Goal: Information Seeking & Learning: Compare options

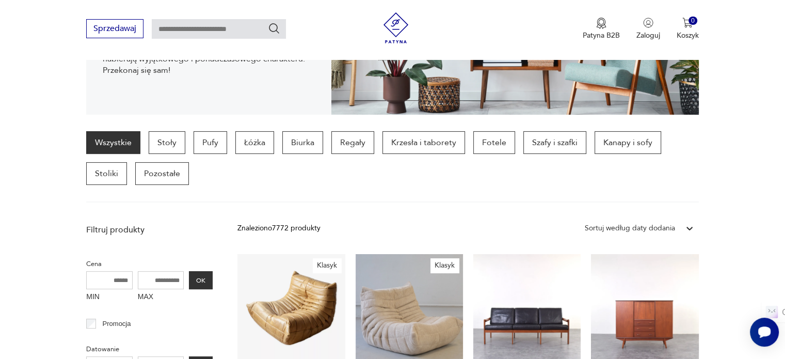
scroll to position [227, 0]
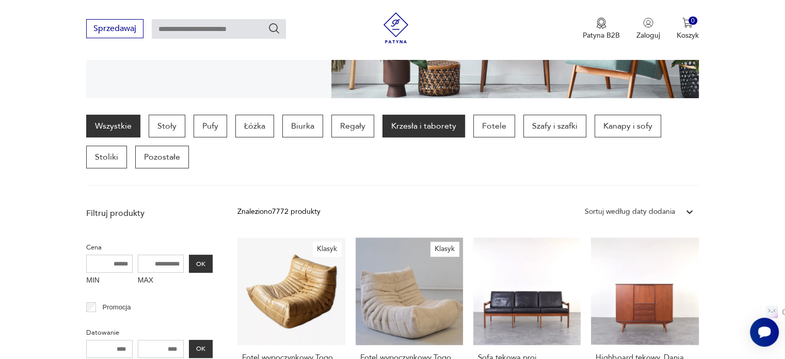
click at [432, 128] on p "Krzesła i taborety" at bounding box center [423, 126] width 83 height 23
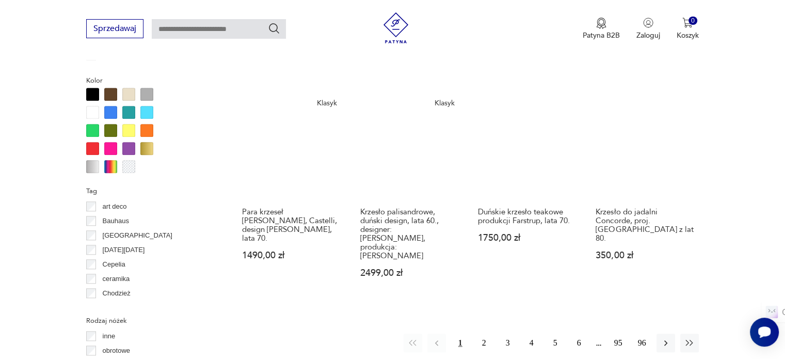
scroll to position [992, 0]
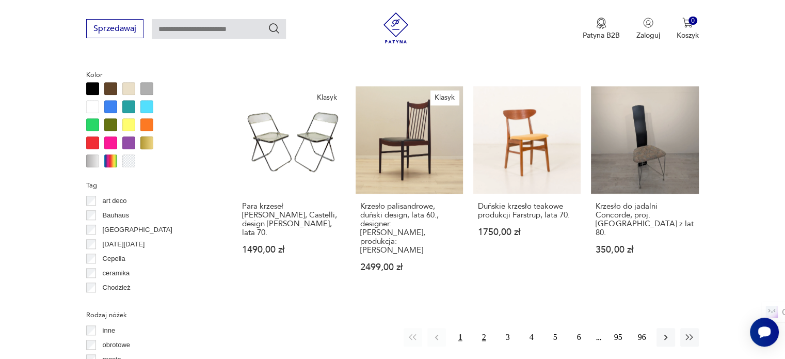
click at [484, 328] on button "2" at bounding box center [484, 337] width 19 height 19
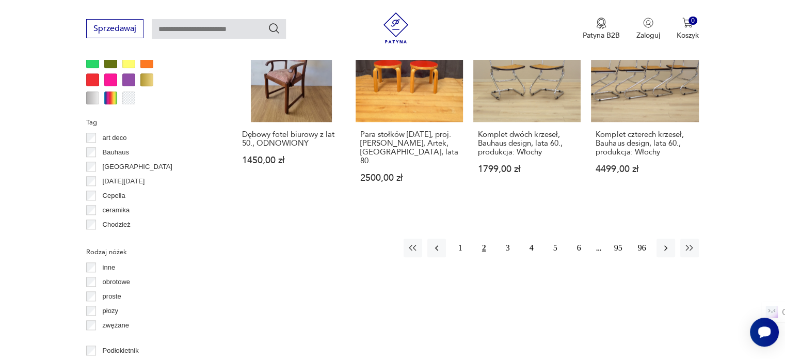
scroll to position [1078, 0]
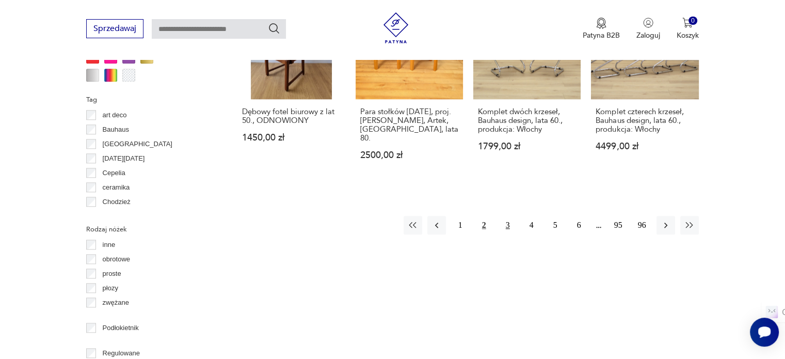
click at [508, 216] on button "3" at bounding box center [508, 225] width 19 height 19
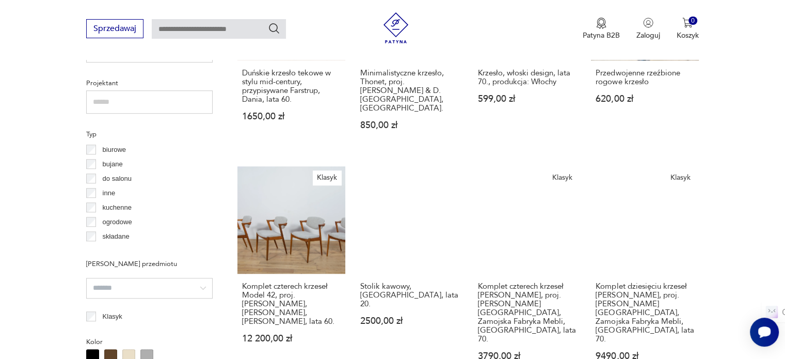
scroll to position [730, 0]
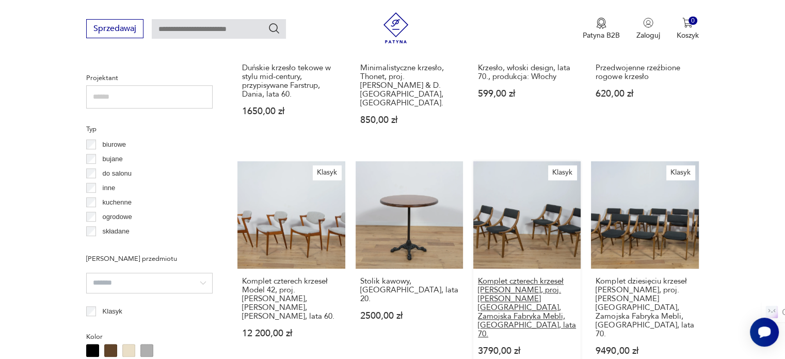
click at [543, 277] on h3 "Komplet czterech krzeseł [PERSON_NAME], proj. [PERSON_NAME][GEOGRAPHIC_DATA], Z…" at bounding box center [527, 307] width 98 height 61
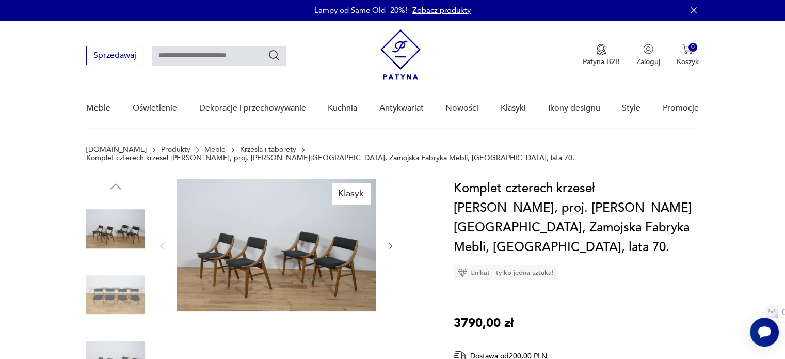
click at [329, 248] on img at bounding box center [276, 245] width 199 height 133
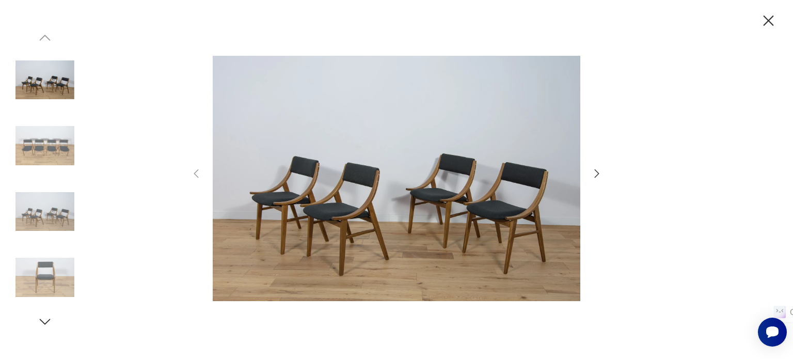
click at [594, 171] on icon "button" at bounding box center [596, 173] width 12 height 12
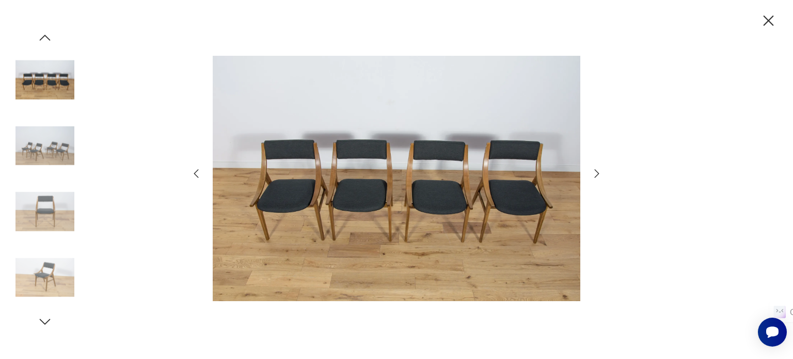
click at [599, 174] on icon "button" at bounding box center [596, 173] width 12 height 12
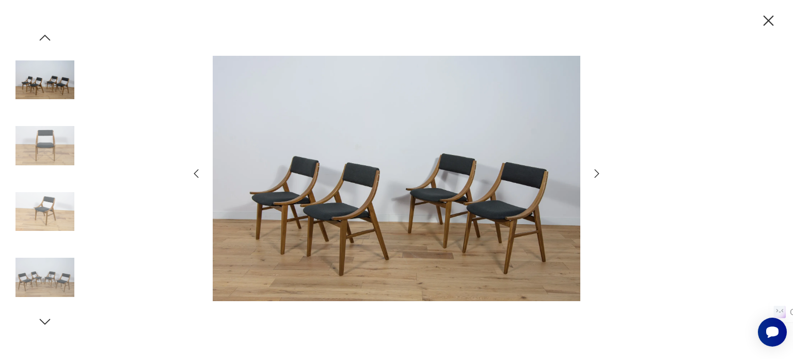
click at [599, 174] on icon "button" at bounding box center [596, 173] width 12 height 12
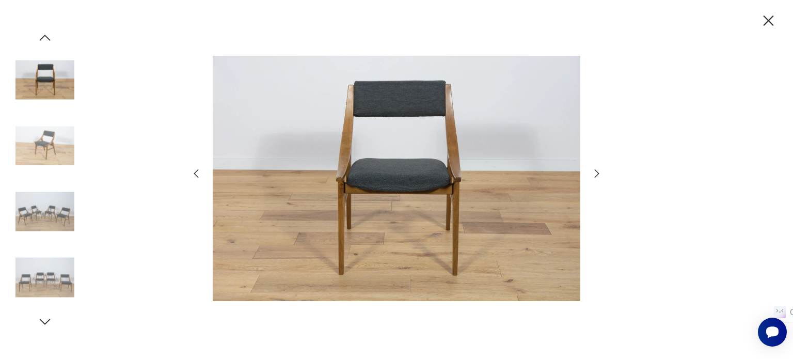
click at [599, 174] on icon "button" at bounding box center [596, 173] width 12 height 12
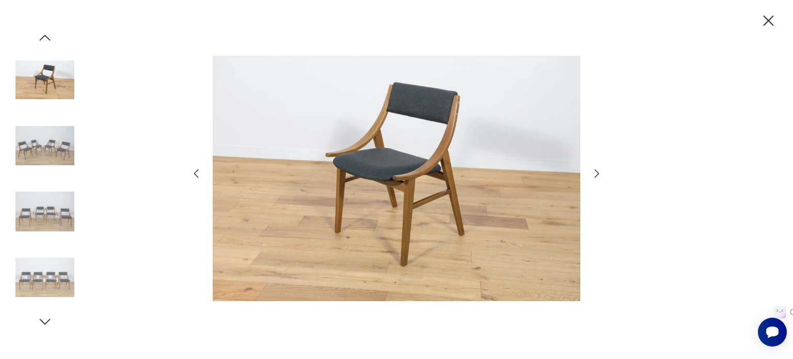
click at [599, 174] on icon "button" at bounding box center [596, 173] width 12 height 12
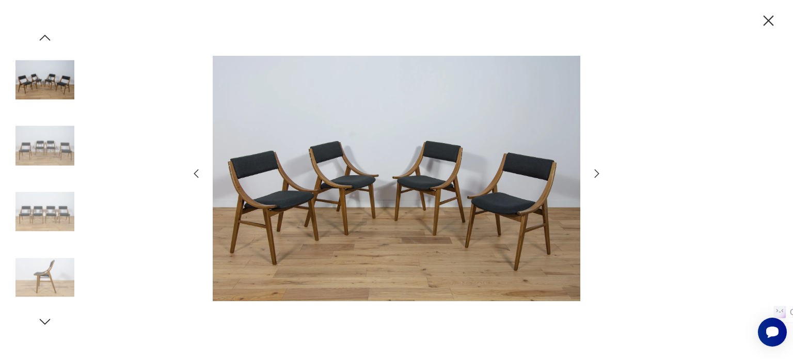
click at [774, 19] on icon "button" at bounding box center [768, 21] width 18 height 18
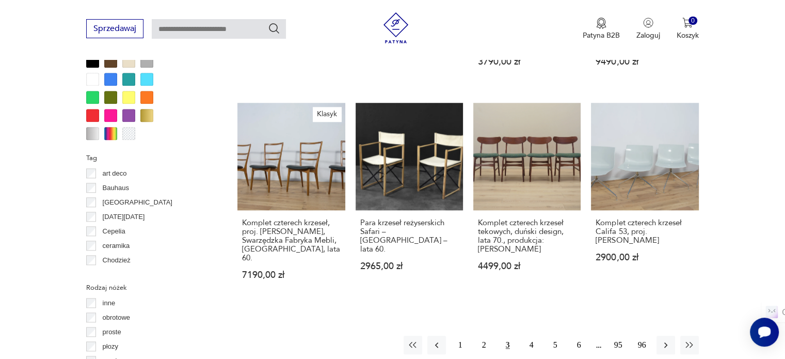
scroll to position [1030, 0]
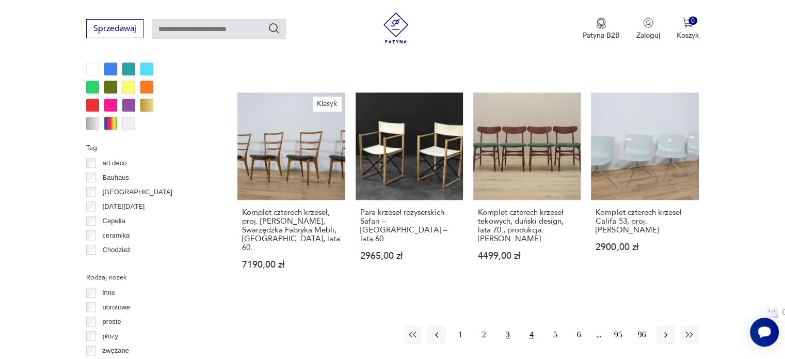
click at [533, 325] on button "4" at bounding box center [531, 334] width 19 height 19
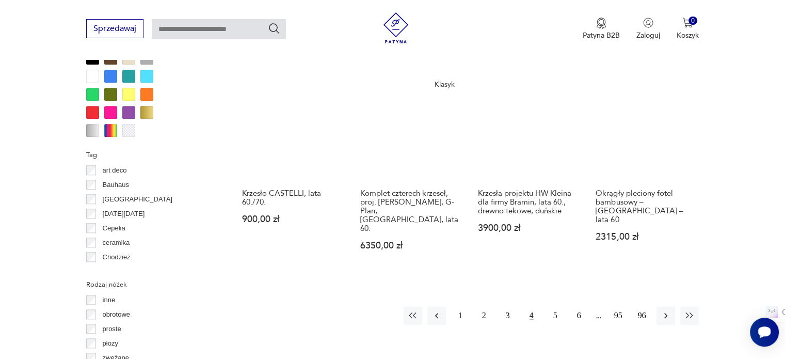
scroll to position [1085, 0]
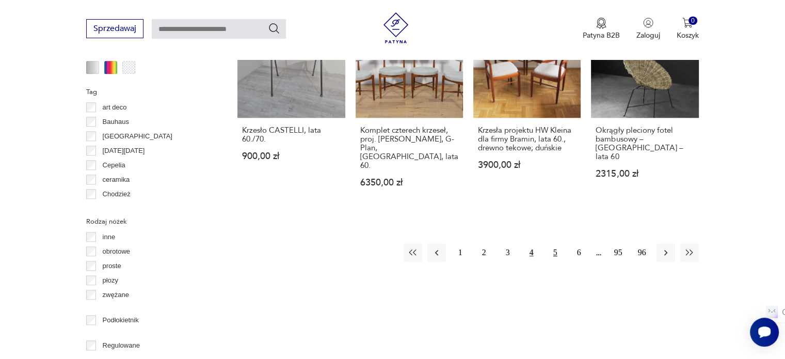
click at [557, 243] on button "5" at bounding box center [555, 252] width 19 height 19
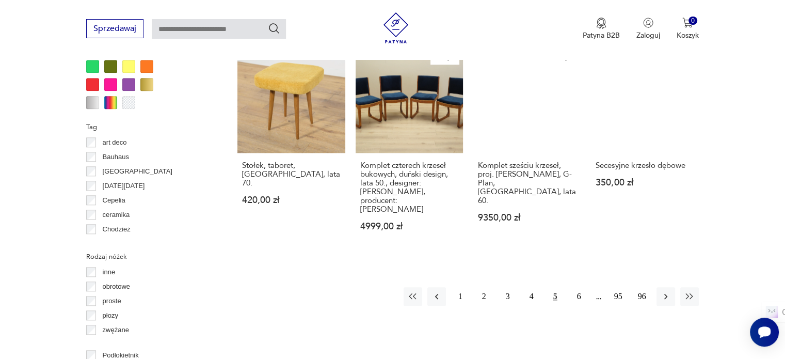
scroll to position [1055, 0]
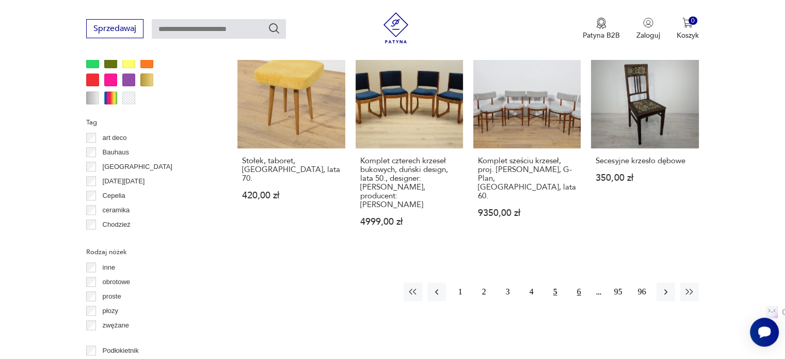
click at [578, 282] on button "6" at bounding box center [579, 291] width 19 height 19
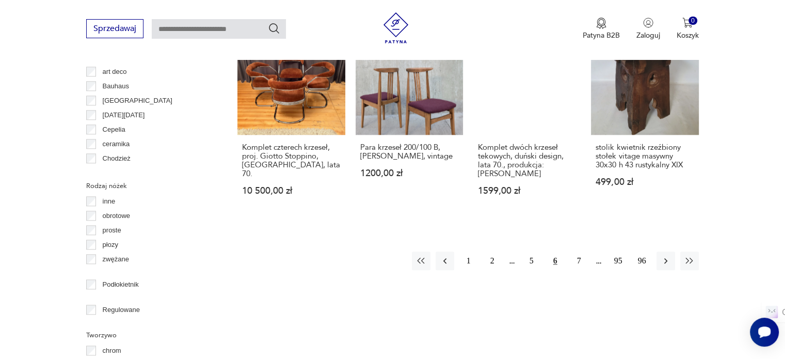
scroll to position [1131, 0]
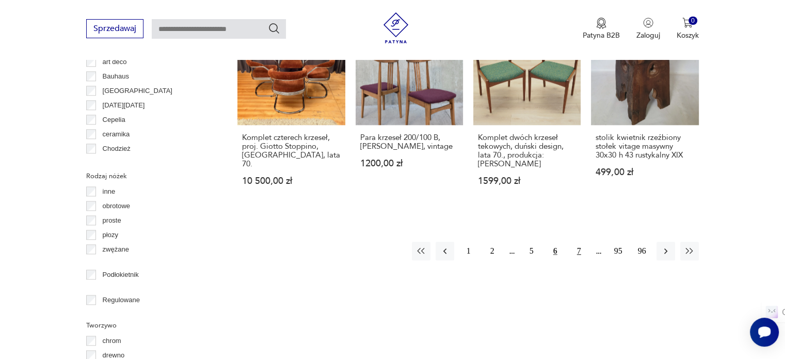
click at [582, 242] on button "7" at bounding box center [579, 251] width 19 height 19
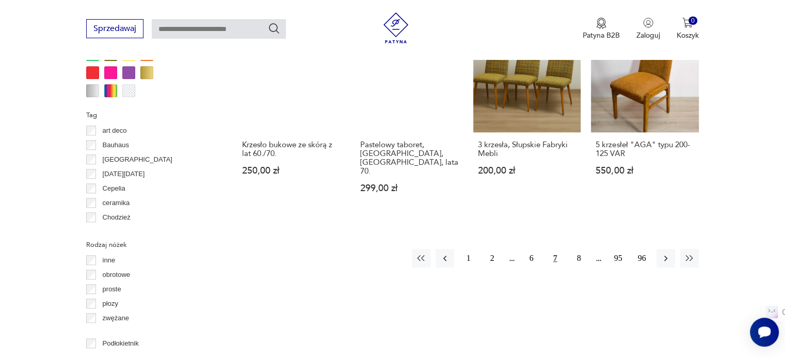
scroll to position [1079, 0]
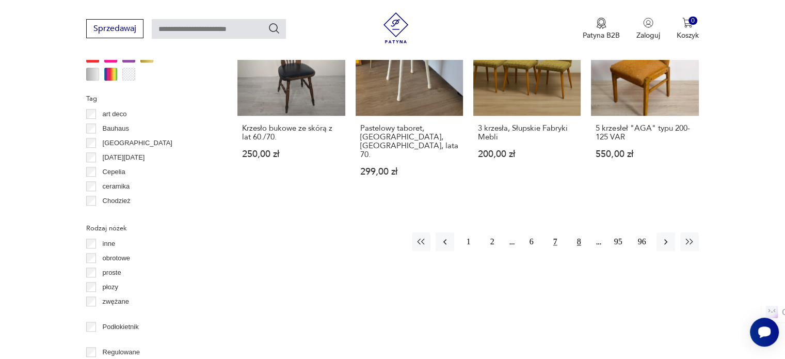
click at [578, 232] on button "8" at bounding box center [579, 241] width 19 height 19
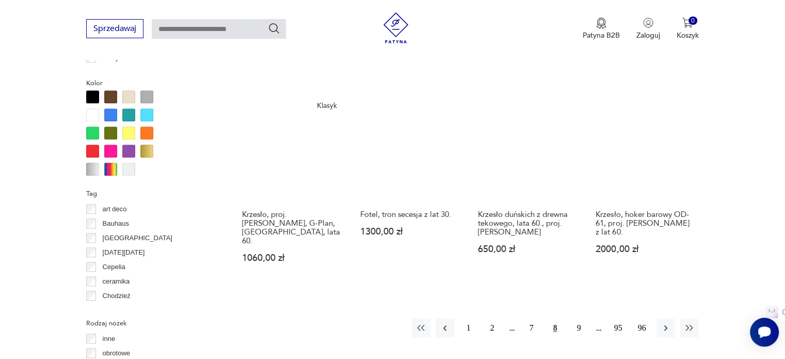
scroll to position [996, 0]
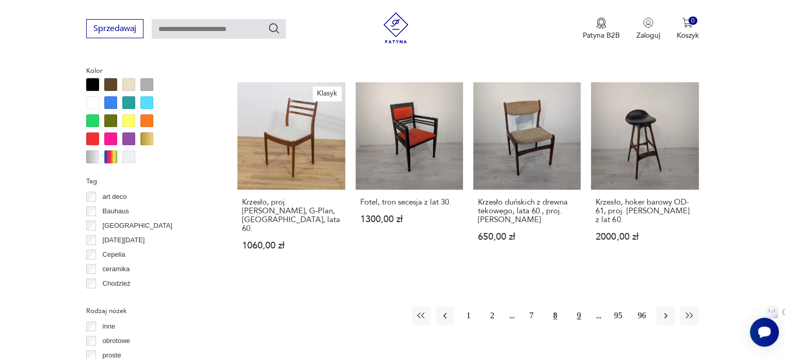
click at [579, 306] on button "9" at bounding box center [579, 315] width 19 height 19
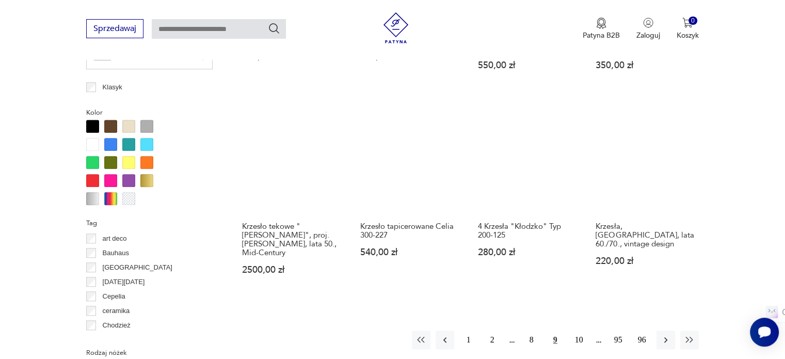
scroll to position [1053, 0]
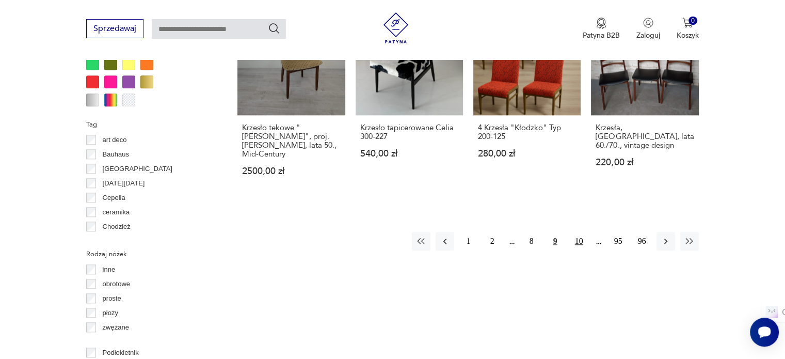
click at [580, 232] on button "10" at bounding box center [579, 241] width 19 height 19
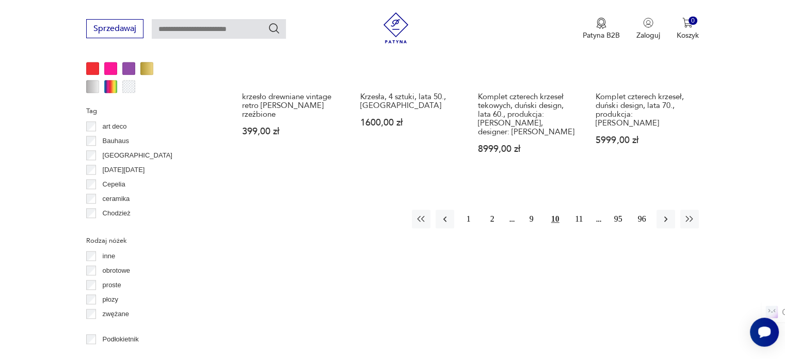
scroll to position [1099, 0]
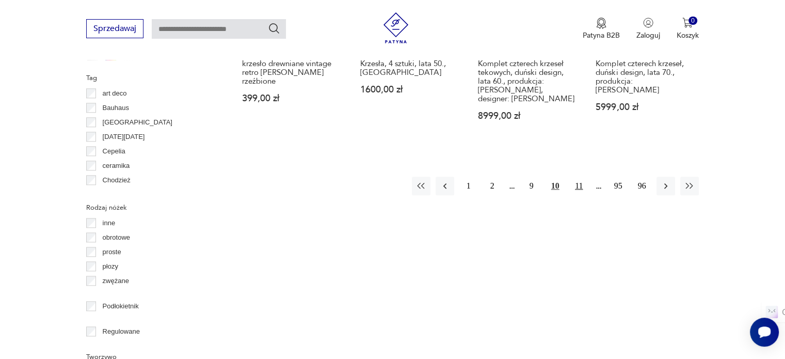
click at [577, 177] on button "11" at bounding box center [579, 186] width 19 height 19
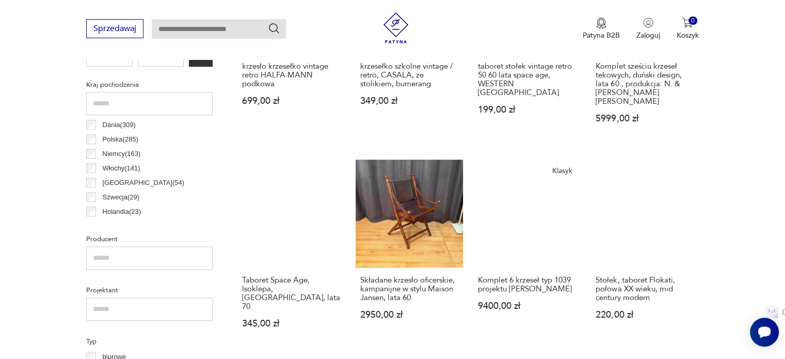
scroll to position [546, 0]
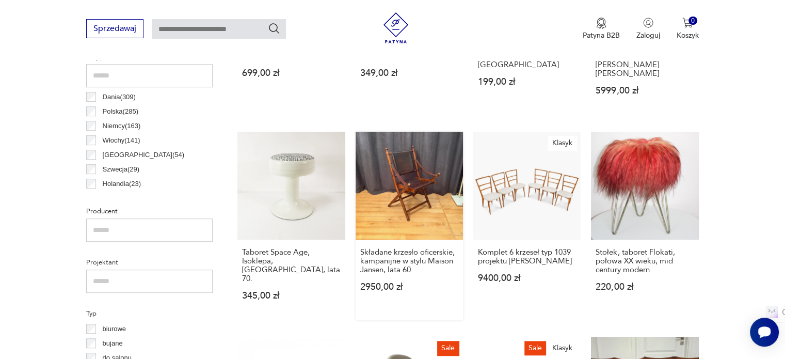
click at [401, 176] on link "Składane krzesło oficerskie, kampanijne w stylu Maison Jansen, lata 60. 2950,00…" at bounding box center [409, 226] width 107 height 188
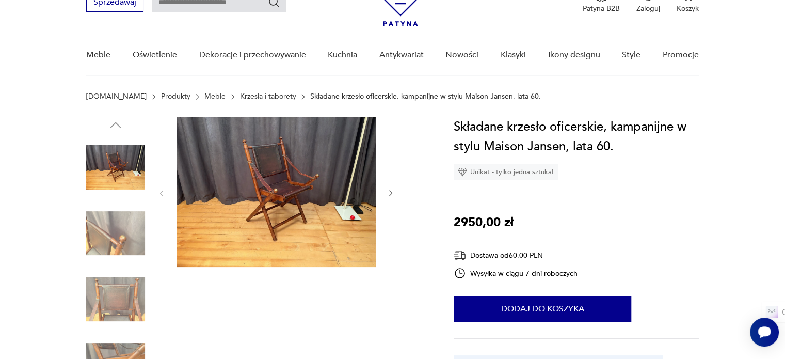
scroll to position [51, 0]
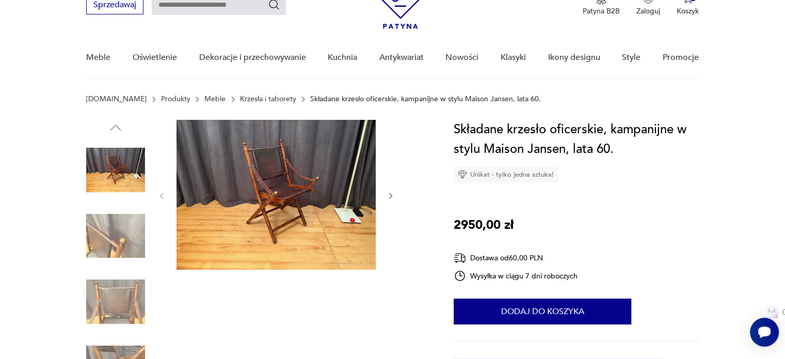
click at [297, 236] on img at bounding box center [276, 195] width 199 height 150
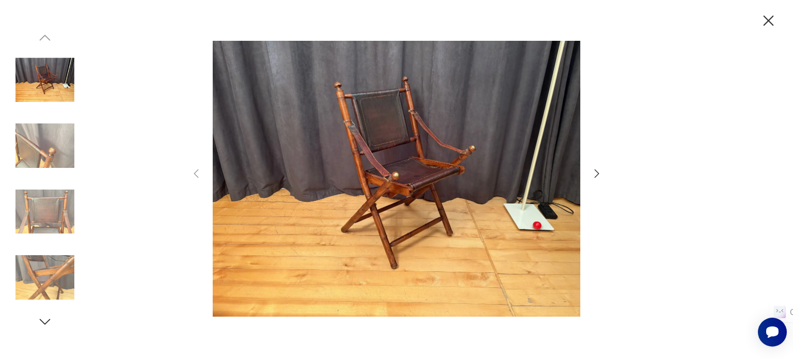
click at [593, 169] on icon "button" at bounding box center [596, 173] width 12 height 12
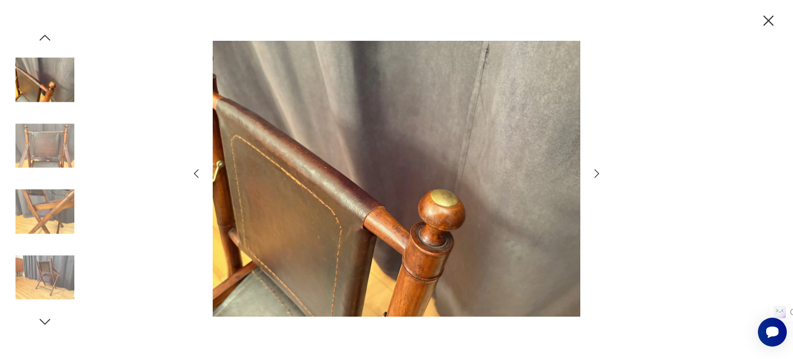
click at [595, 173] on icon "button" at bounding box center [596, 173] width 12 height 12
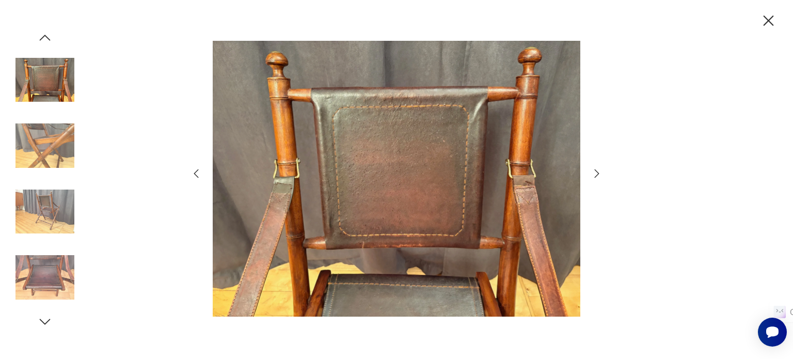
click at [595, 173] on icon "button" at bounding box center [596, 173] width 12 height 12
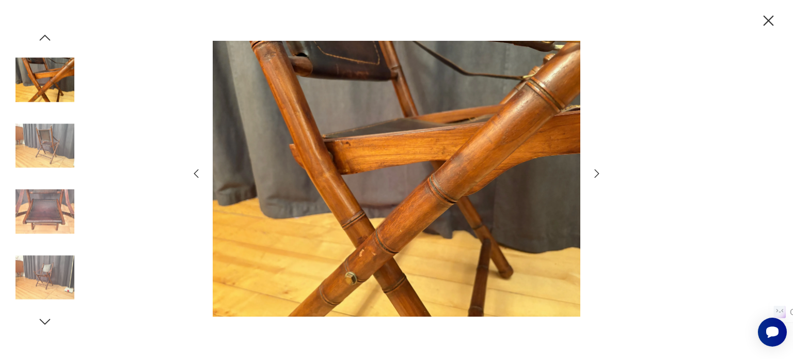
click at [595, 173] on icon "button" at bounding box center [596, 173] width 12 height 12
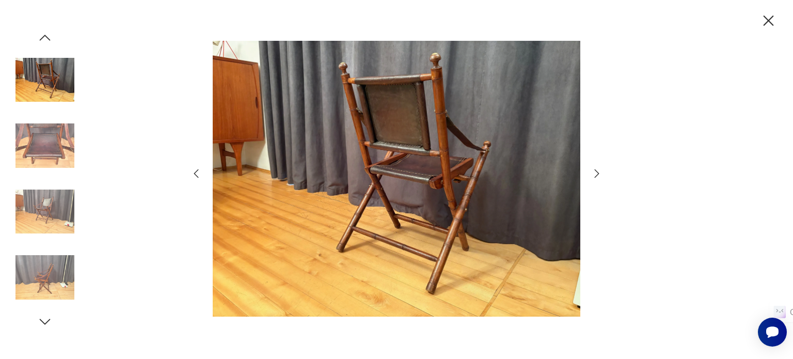
click at [595, 173] on icon "button" at bounding box center [596, 173] width 12 height 12
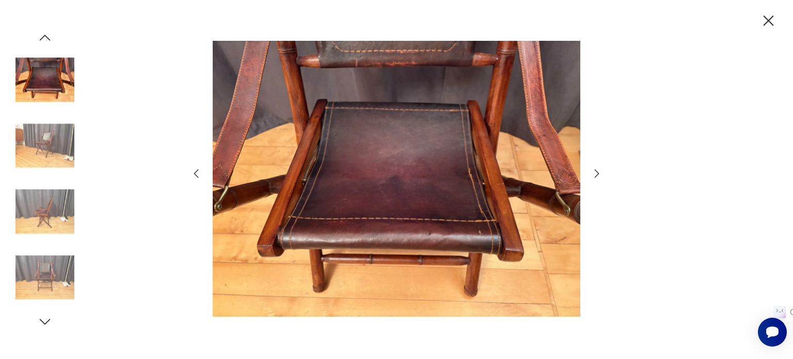
click at [595, 173] on icon "button" at bounding box center [596, 173] width 12 height 12
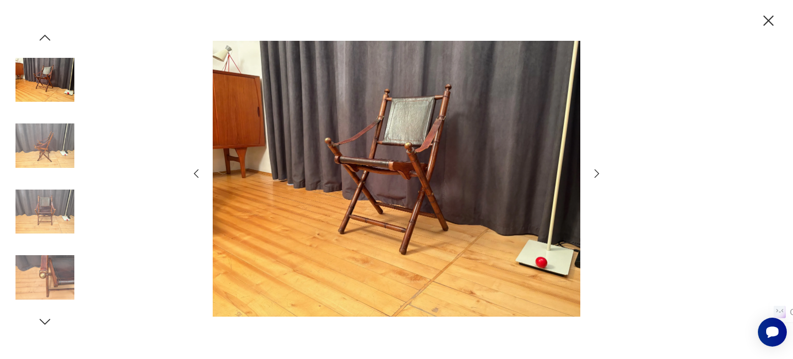
click at [595, 173] on icon "button" at bounding box center [596, 173] width 12 height 12
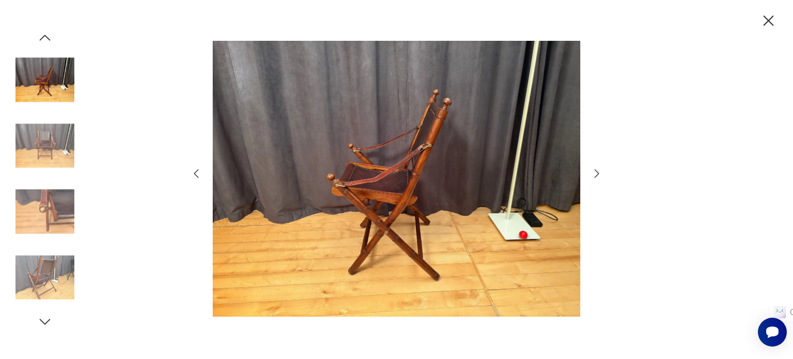
click at [595, 173] on icon "button" at bounding box center [596, 173] width 12 height 12
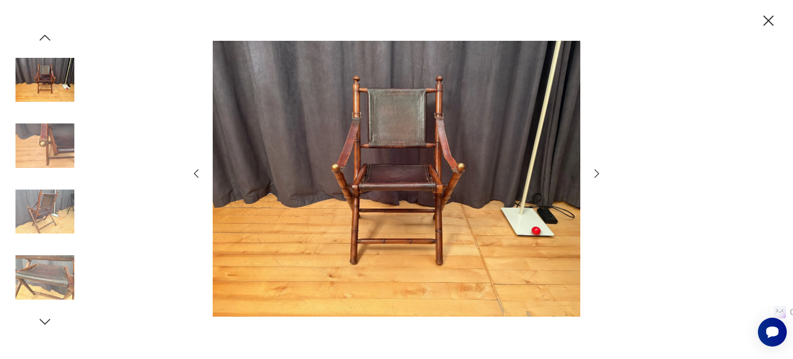
click at [595, 173] on icon "button" at bounding box center [596, 173] width 12 height 12
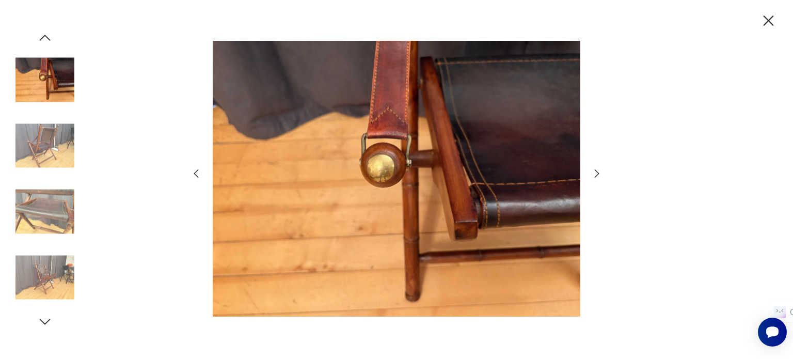
click at [595, 173] on icon "button" at bounding box center [596, 173] width 12 height 12
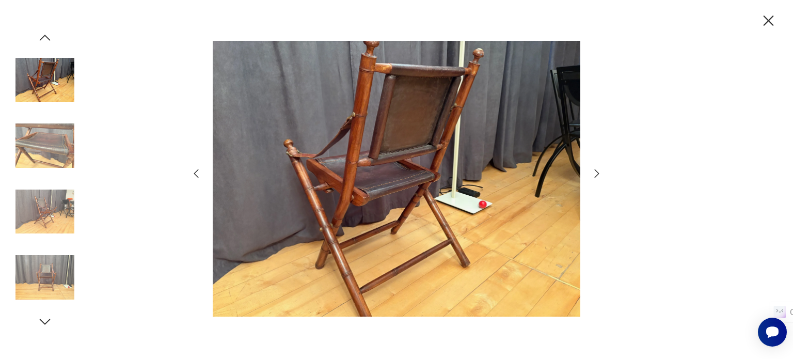
click at [595, 173] on icon "button" at bounding box center [596, 173] width 12 height 12
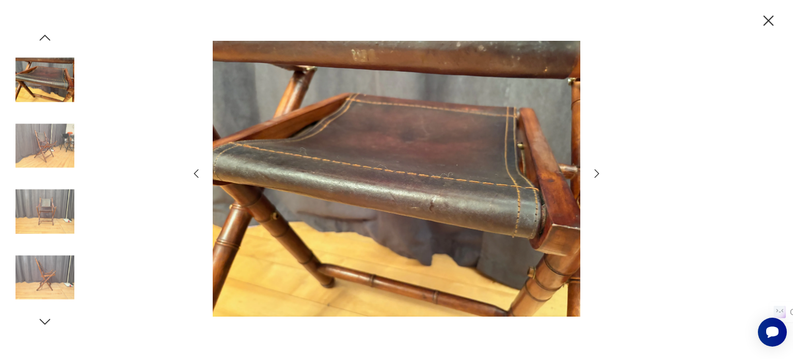
click at [595, 173] on icon "button" at bounding box center [596, 173] width 12 height 12
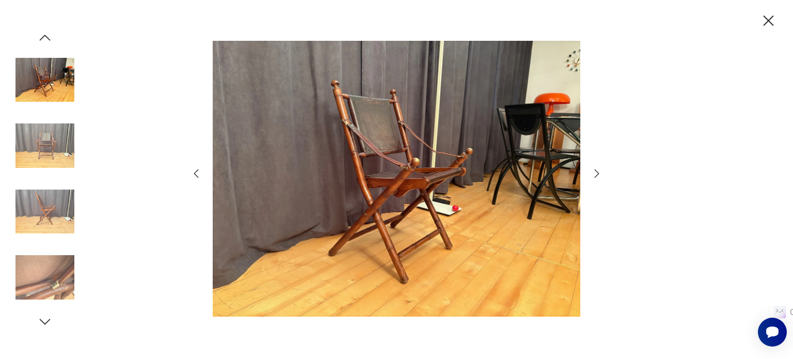
click at [595, 173] on icon "button" at bounding box center [596, 173] width 12 height 12
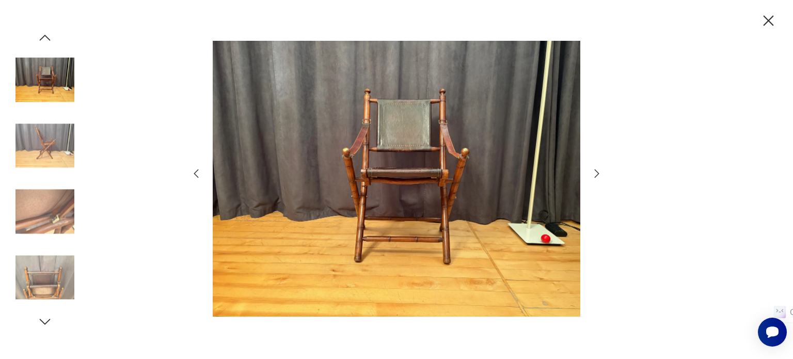
click at [595, 173] on icon "button" at bounding box center [596, 173] width 12 height 12
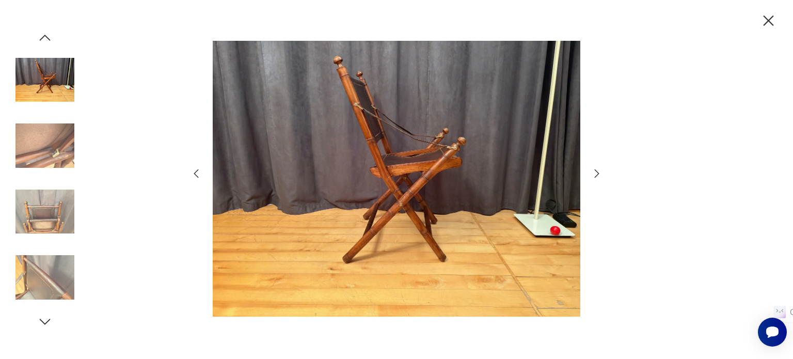
click at [774, 19] on icon "button" at bounding box center [768, 21] width 18 height 18
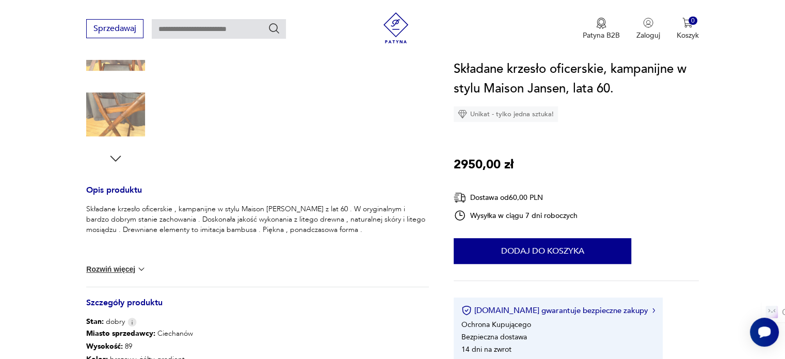
scroll to position [327, 0]
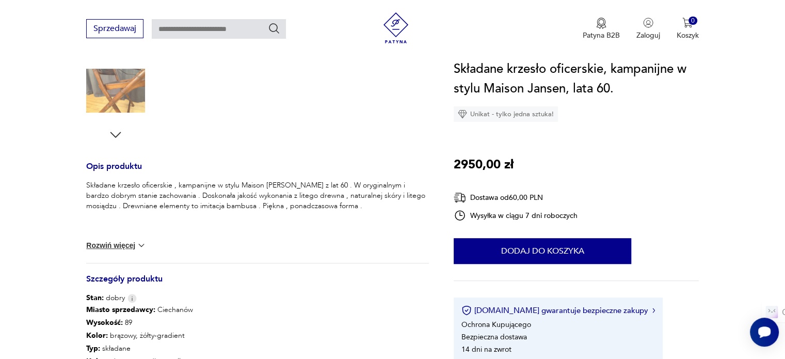
click at [138, 247] on img at bounding box center [141, 245] width 10 height 10
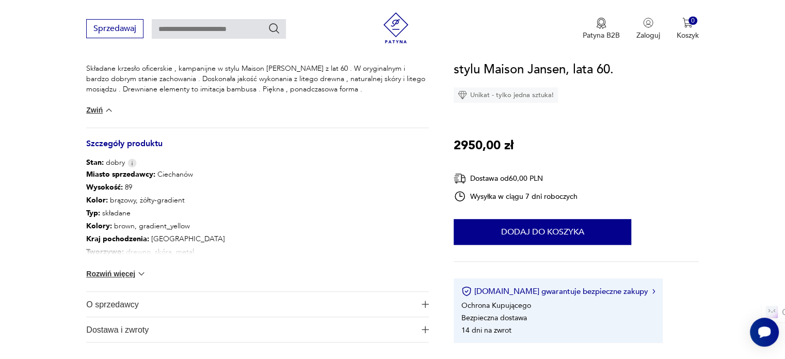
scroll to position [461, 0]
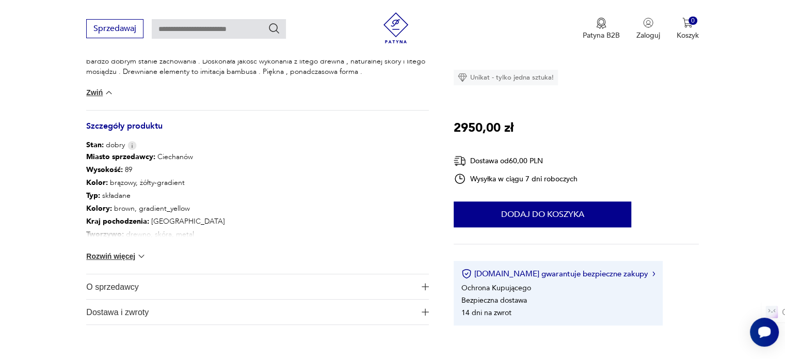
click at [134, 252] on button "Rozwiń więcej" at bounding box center [116, 256] width 60 height 10
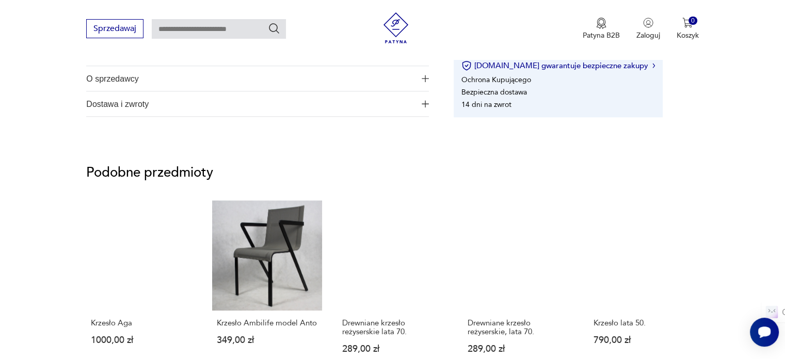
scroll to position [0, 0]
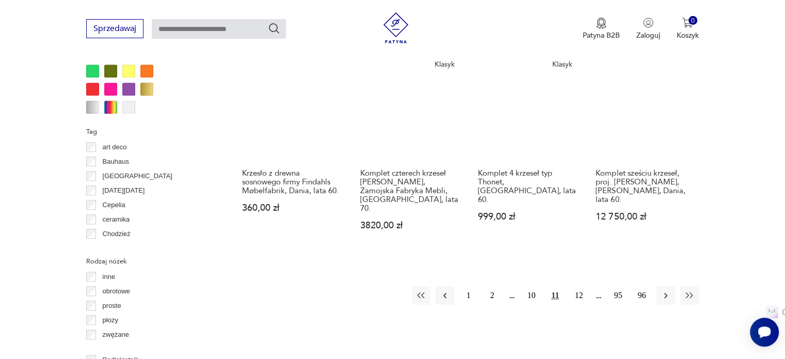
scroll to position [1056, 0]
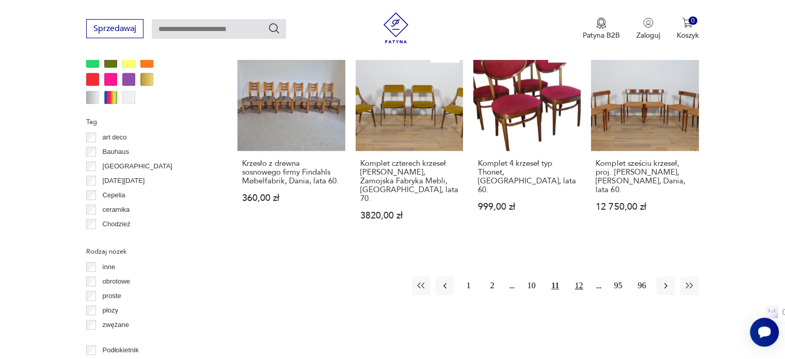
click at [580, 276] on button "12" at bounding box center [579, 285] width 19 height 19
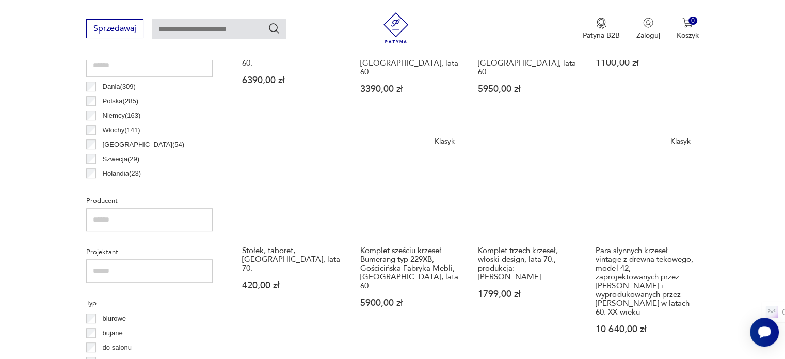
scroll to position [562, 0]
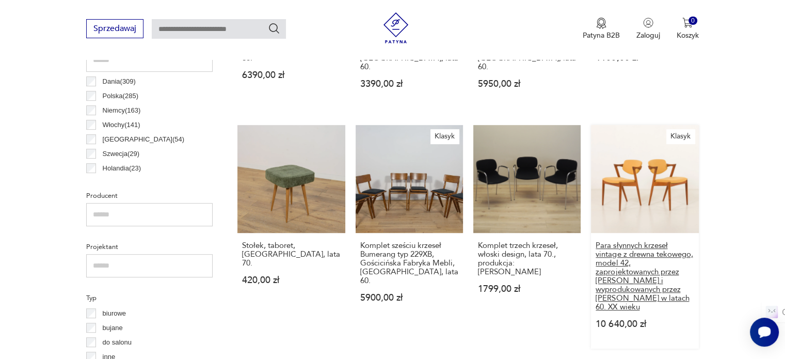
click at [645, 241] on h3 "Para słynnych krzeseł vintage z drewna tekowego, model 42, zaprojektowanych prz…" at bounding box center [645, 276] width 98 height 70
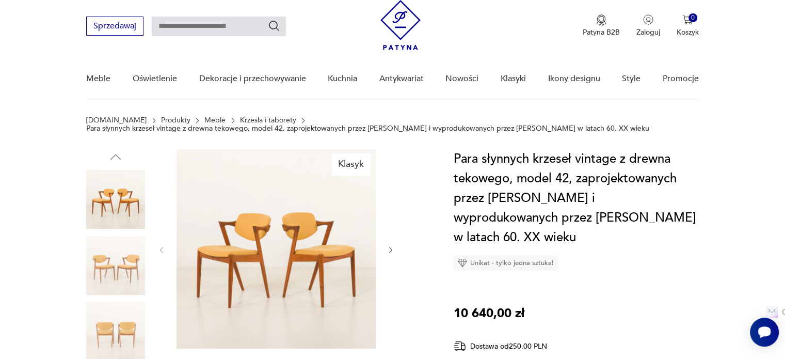
scroll to position [56, 0]
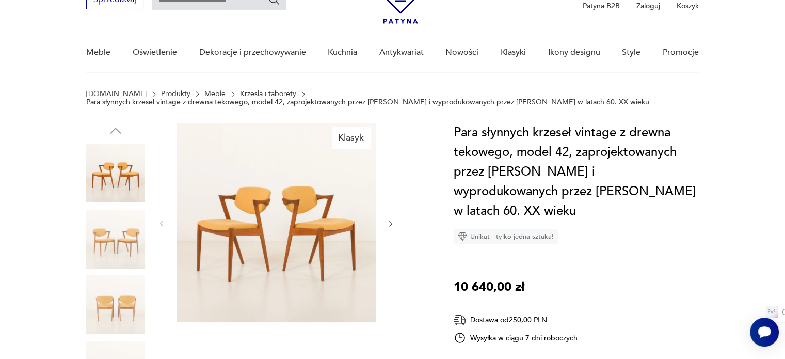
click at [391, 221] on icon "button" at bounding box center [391, 223] width 9 height 9
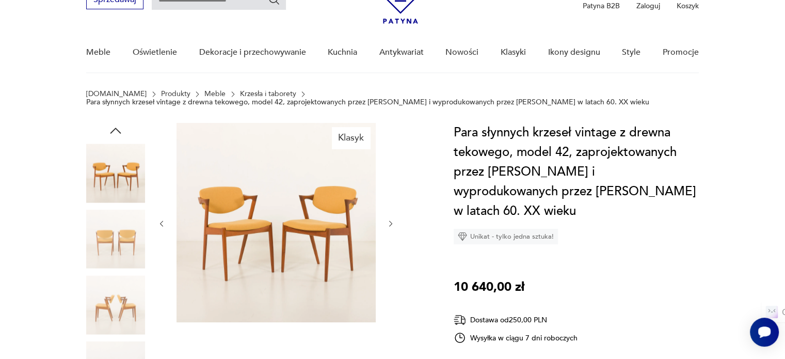
click at [391, 221] on icon "button" at bounding box center [391, 223] width 9 height 9
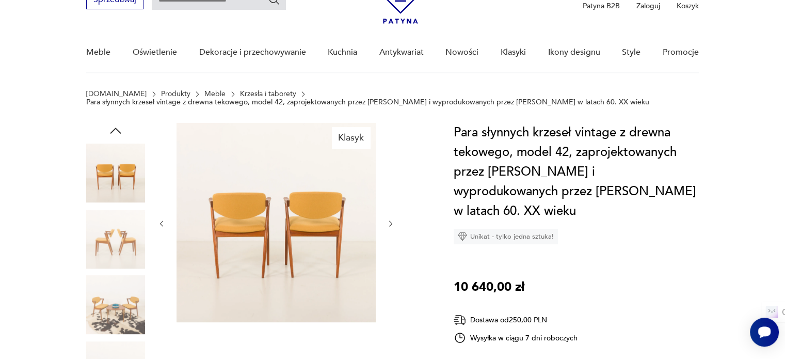
click at [391, 221] on icon "button" at bounding box center [391, 223] width 9 height 9
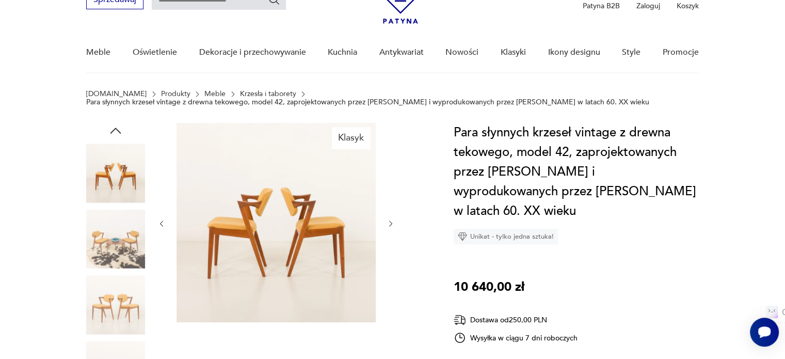
click at [391, 221] on icon "button" at bounding box center [391, 223] width 9 height 9
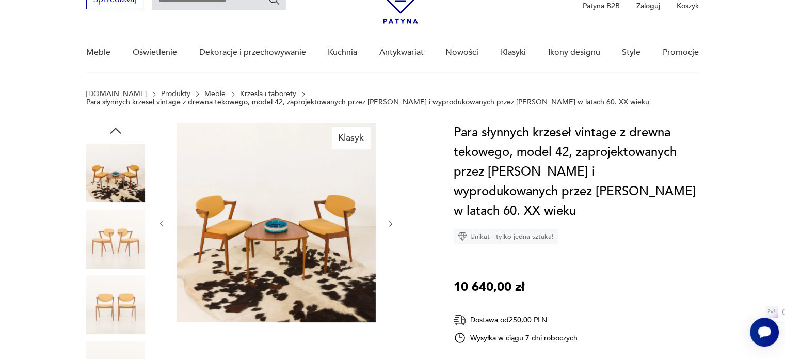
click at [391, 221] on icon "button" at bounding box center [391, 223] width 9 height 9
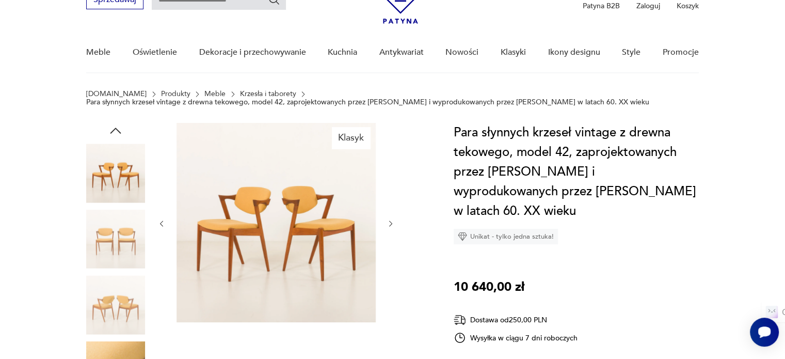
click at [391, 221] on icon "button" at bounding box center [391, 223] width 9 height 9
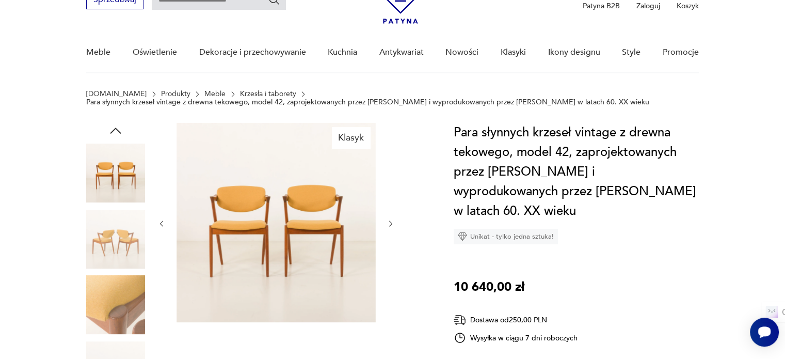
click at [391, 221] on icon "button" at bounding box center [391, 223] width 9 height 9
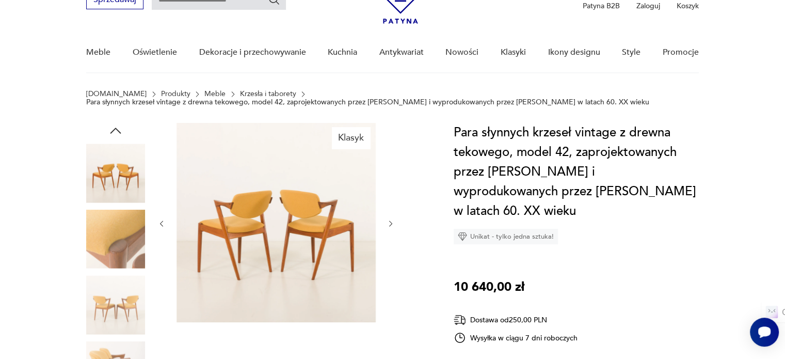
click at [391, 221] on icon "button" at bounding box center [391, 223] width 9 height 9
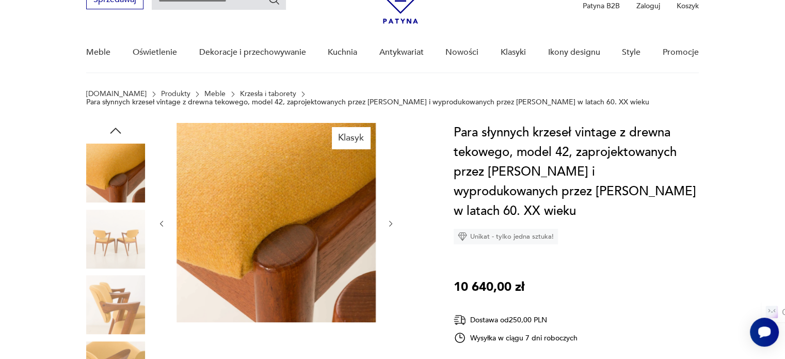
click at [391, 221] on icon "button" at bounding box center [391, 223] width 9 height 9
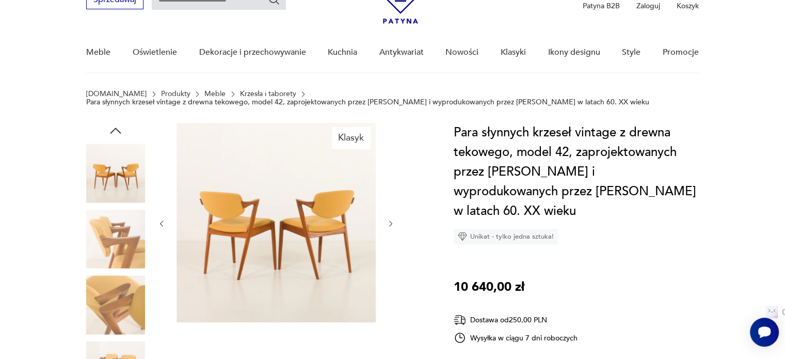
click at [391, 221] on icon "button" at bounding box center [391, 223] width 9 height 9
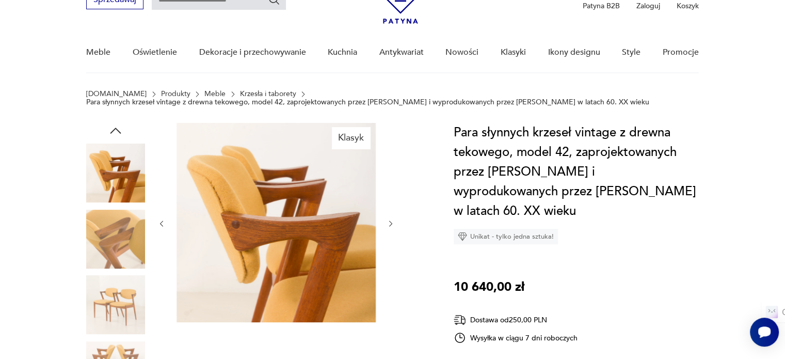
click at [391, 221] on icon "button" at bounding box center [391, 223] width 9 height 9
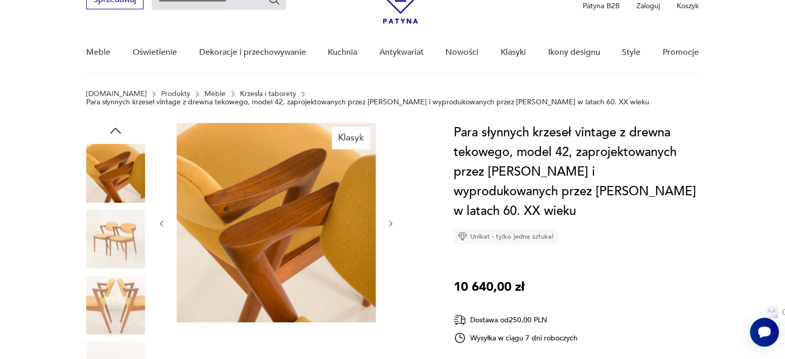
click at [391, 221] on icon "button" at bounding box center [391, 223] width 9 height 9
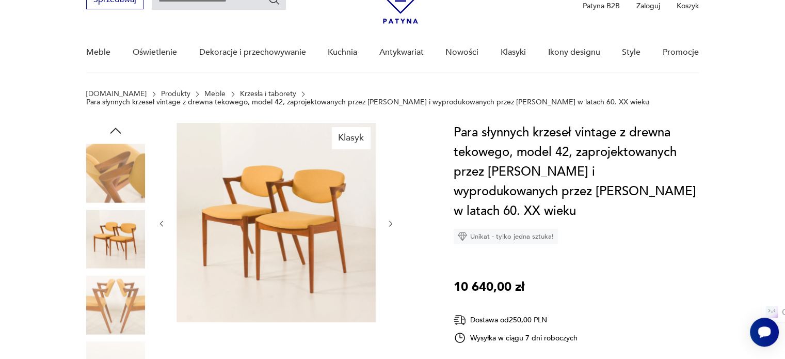
click at [391, 221] on icon "button" at bounding box center [391, 223] width 9 height 9
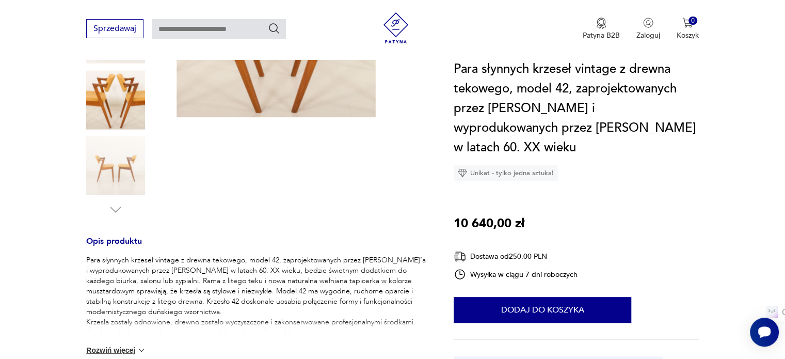
scroll to position [306, 0]
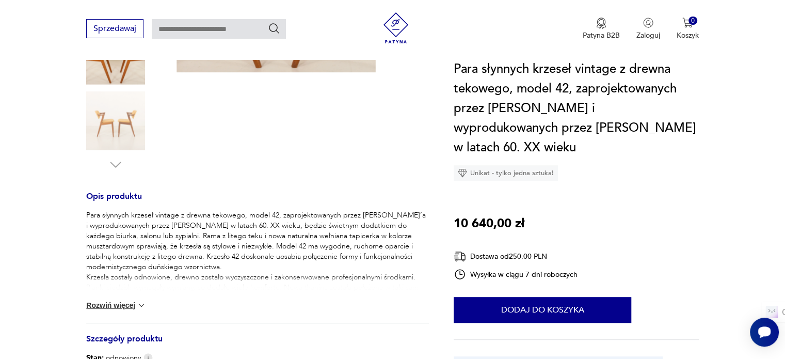
click at [140, 303] on img at bounding box center [141, 305] width 10 height 10
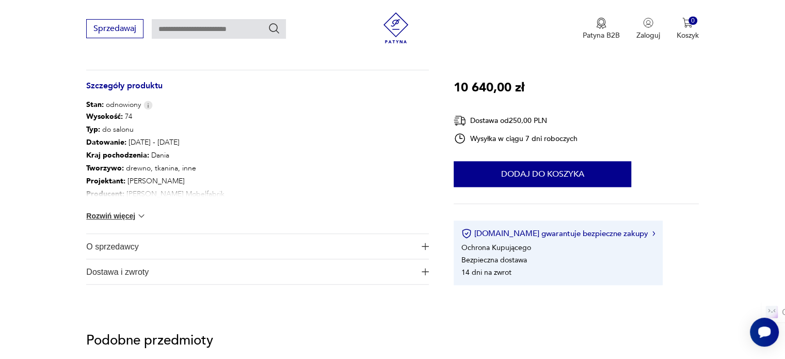
scroll to position [623, 0]
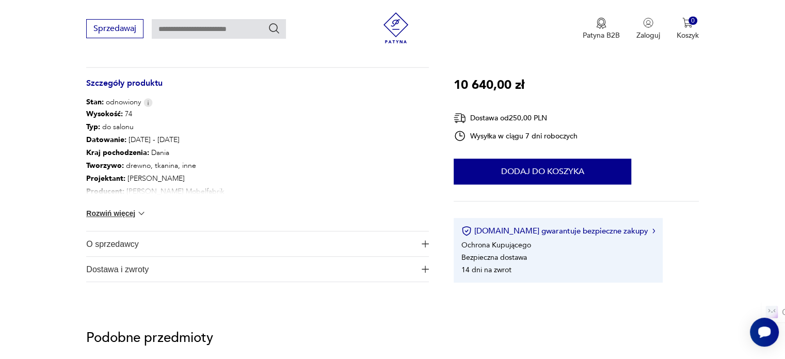
click at [140, 210] on img at bounding box center [141, 213] width 10 height 10
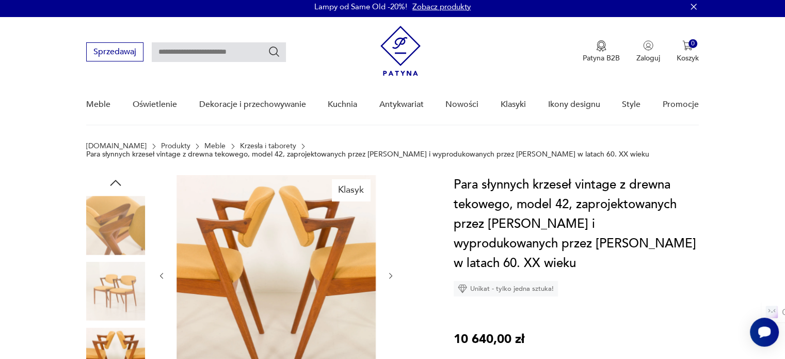
scroll to position [0, 0]
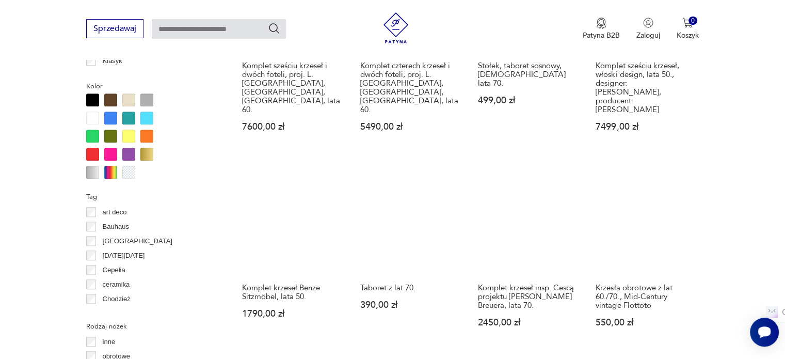
scroll to position [1084, 0]
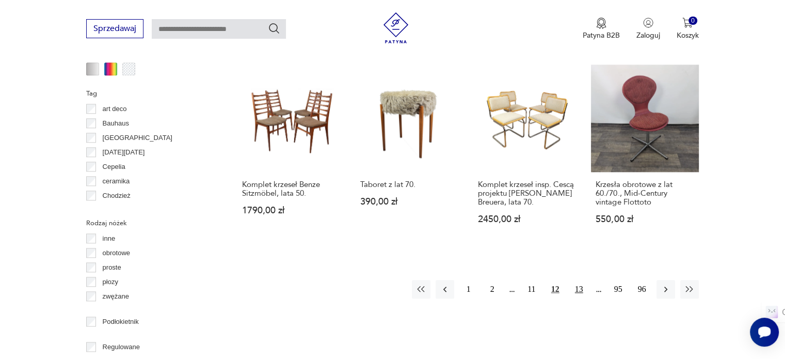
click at [576, 280] on button "13" at bounding box center [579, 289] width 19 height 19
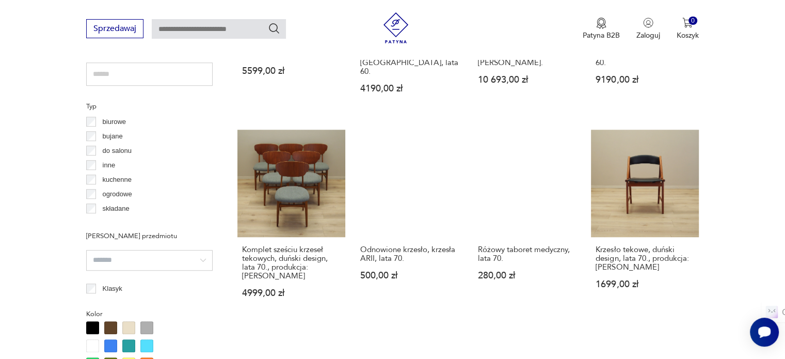
scroll to position [760, 0]
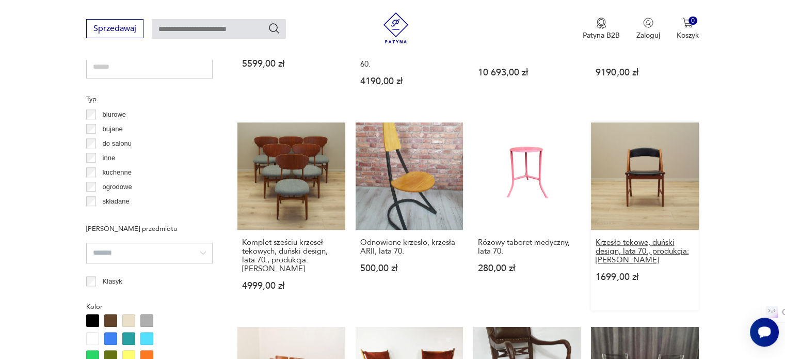
click at [639, 238] on h3 "Krzesło tekowe, duński design, lata 70., produkcja: [PERSON_NAME]" at bounding box center [645, 251] width 98 height 26
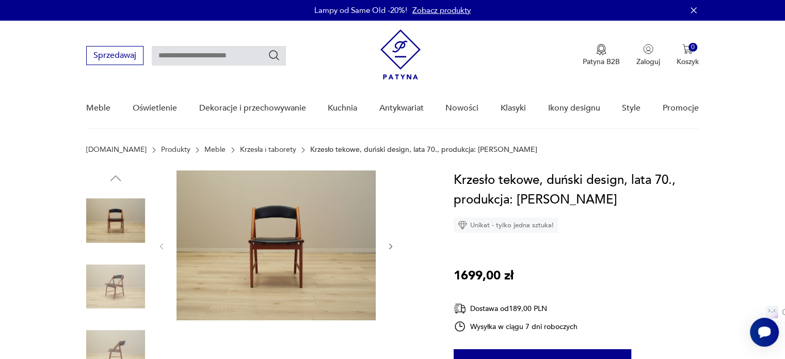
click at [253, 253] on img at bounding box center [276, 245] width 199 height 150
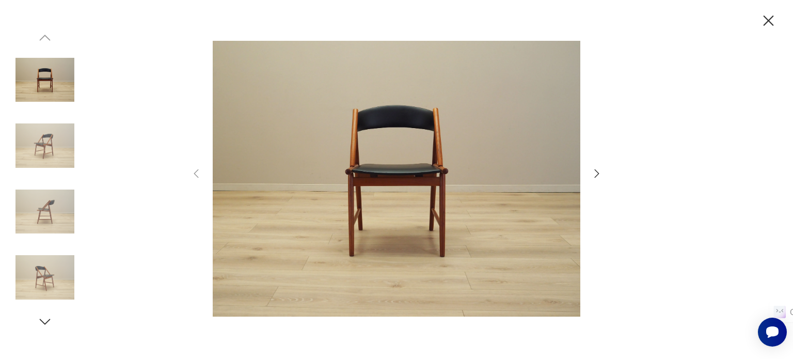
click at [602, 173] on icon "button" at bounding box center [596, 173] width 12 height 12
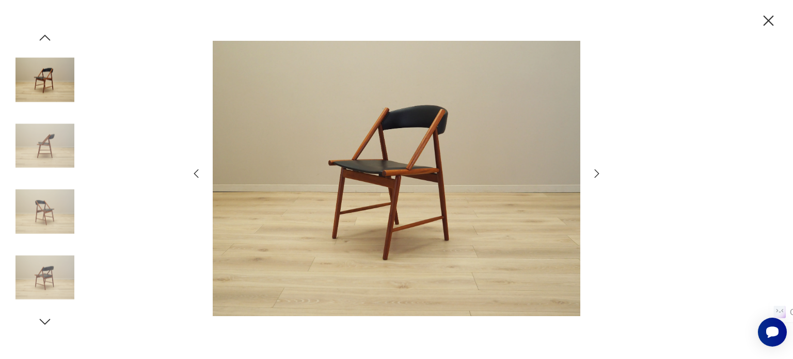
click at [602, 173] on icon "button" at bounding box center [596, 173] width 12 height 12
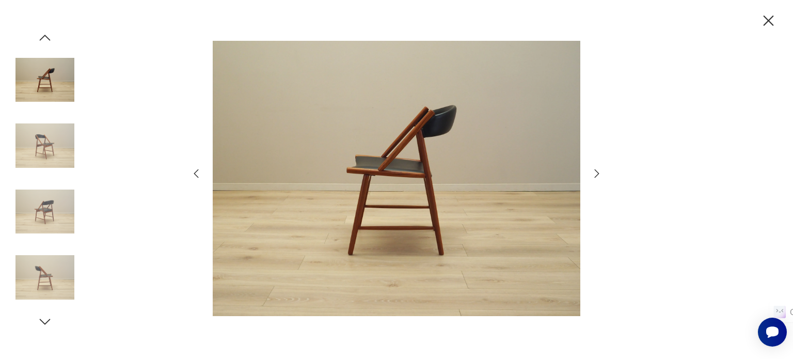
click at [602, 173] on icon "button" at bounding box center [596, 173] width 12 height 12
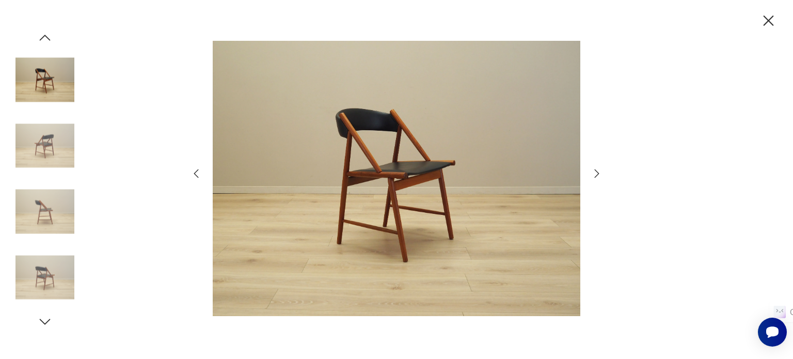
click at [769, 19] on icon "button" at bounding box center [768, 20] width 10 height 10
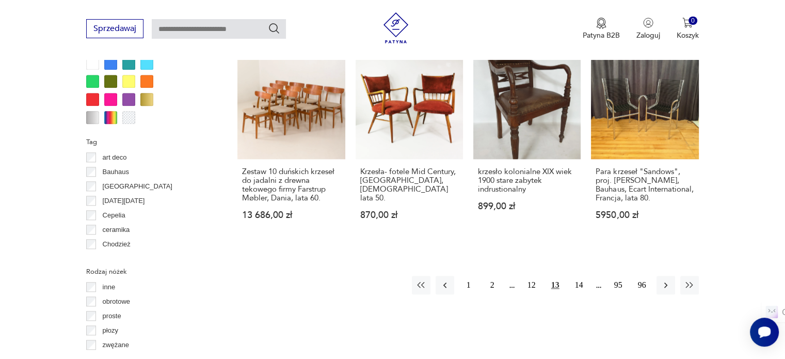
scroll to position [1038, 0]
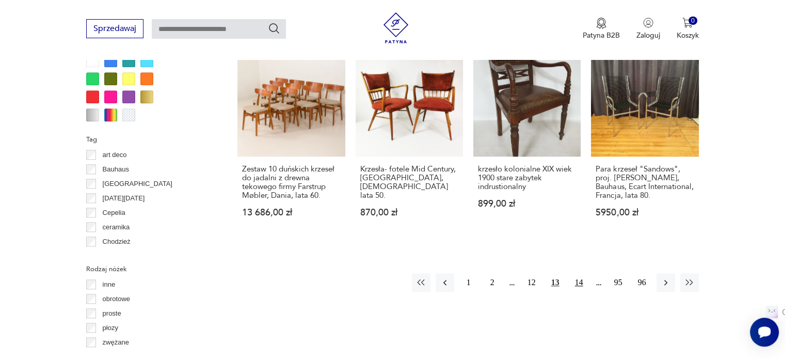
click at [582, 273] on button "14" at bounding box center [579, 282] width 19 height 19
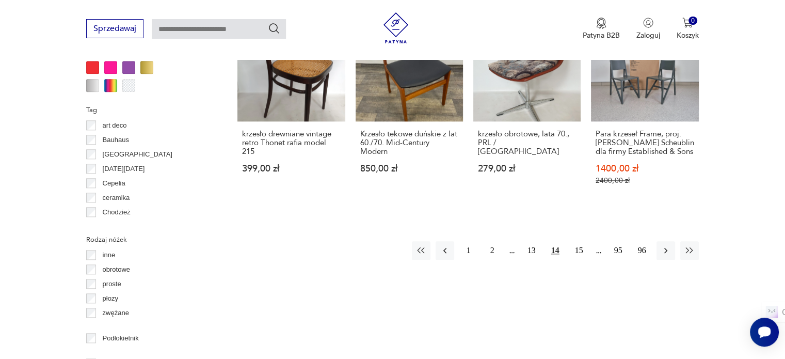
scroll to position [1078, 0]
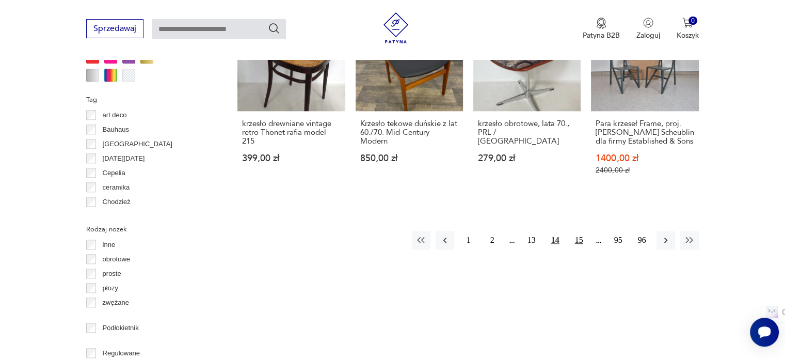
click at [580, 246] on button "15" at bounding box center [579, 240] width 19 height 19
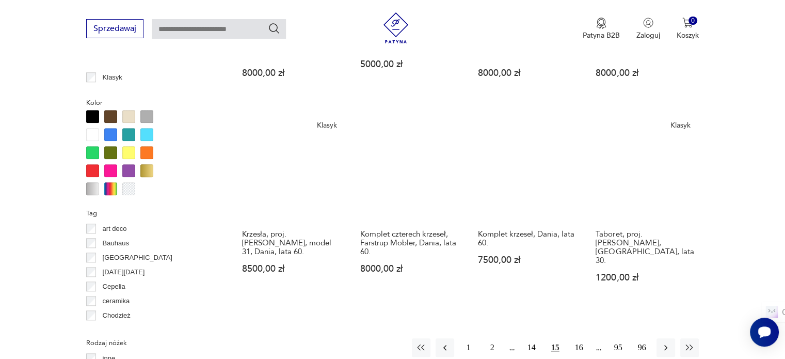
scroll to position [977, 0]
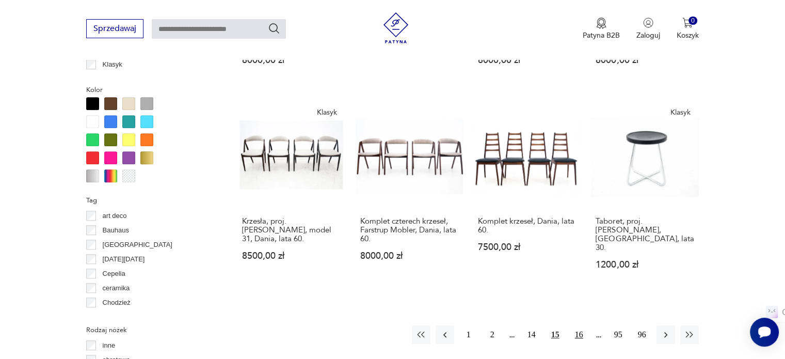
click at [582, 325] on button "16" at bounding box center [579, 334] width 19 height 19
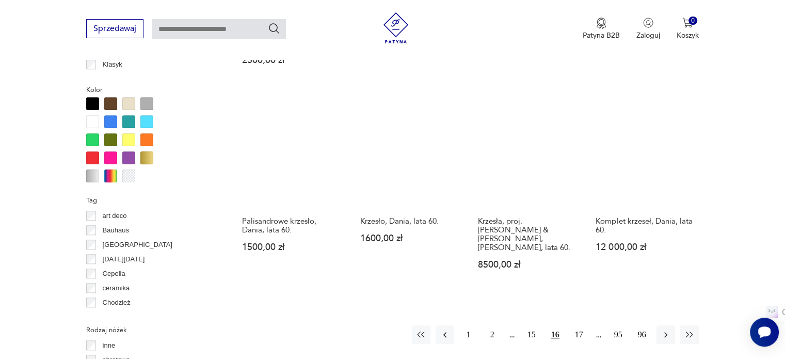
scroll to position [997, 0]
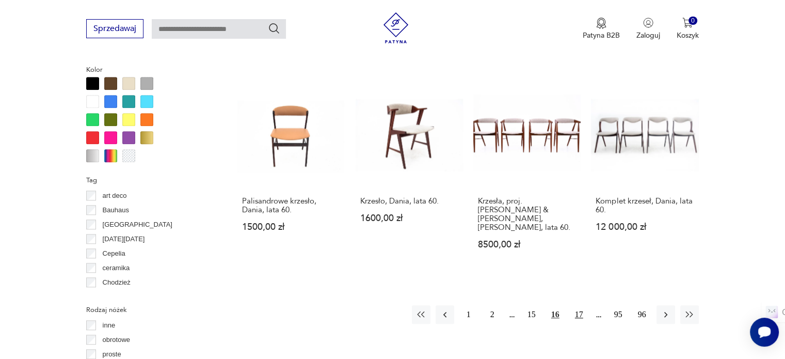
click at [583, 305] on button "17" at bounding box center [579, 314] width 19 height 19
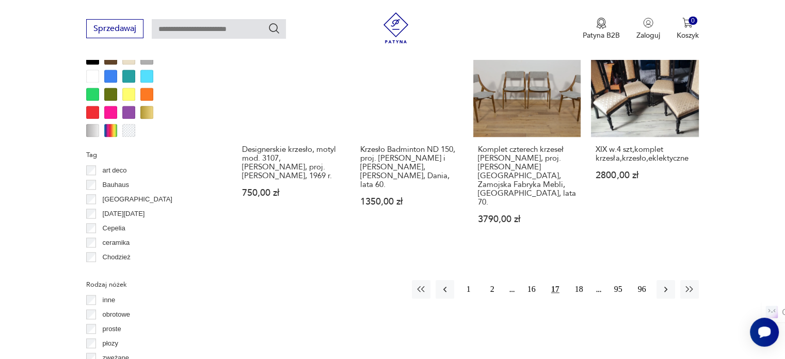
scroll to position [1032, 0]
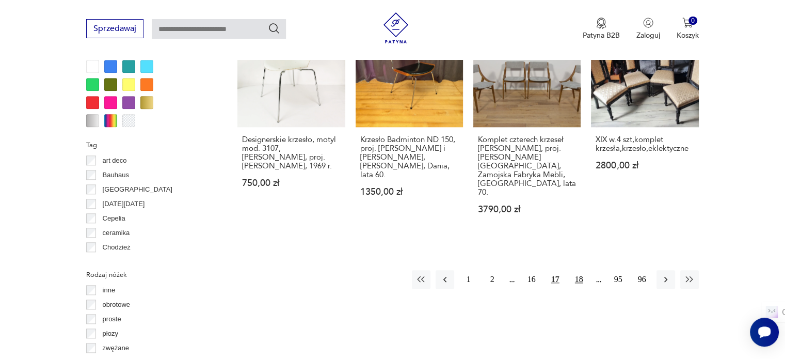
click at [579, 270] on button "18" at bounding box center [579, 279] width 19 height 19
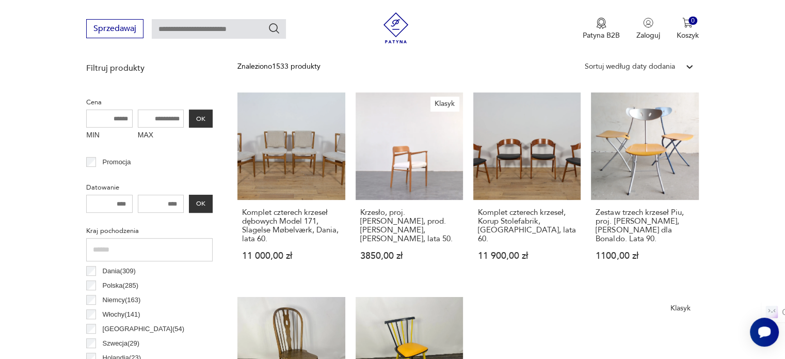
scroll to position [382, 0]
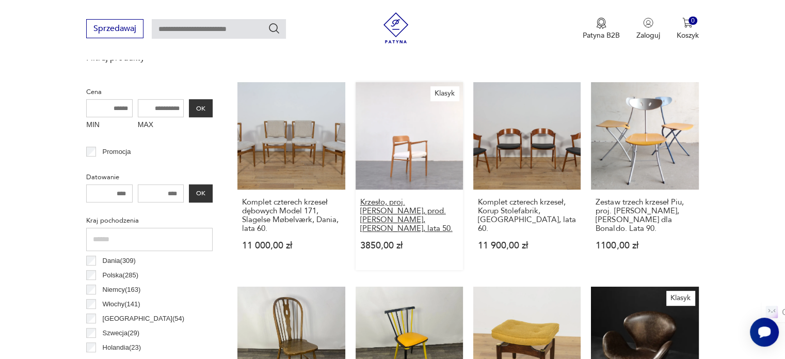
click at [391, 204] on h3 "Krzesło, proj. [PERSON_NAME], prod. [PERSON_NAME], [PERSON_NAME], lata 50." at bounding box center [409, 215] width 98 height 35
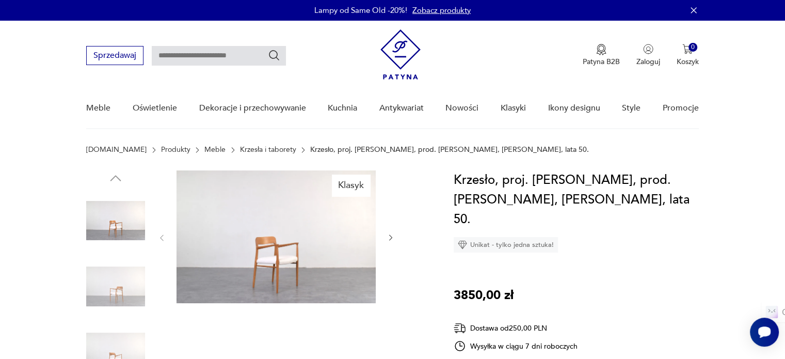
click at [281, 249] on img at bounding box center [276, 236] width 199 height 133
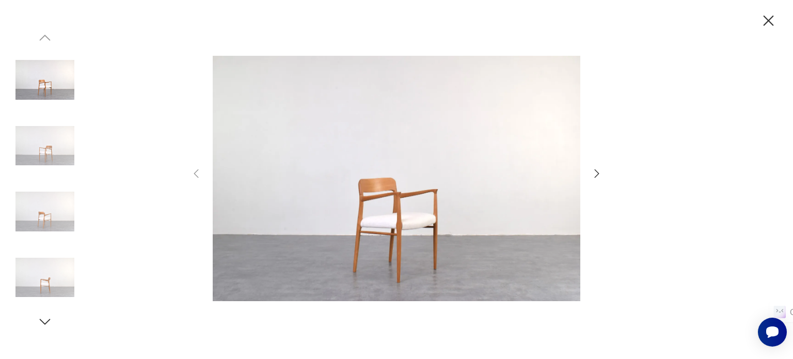
click at [599, 175] on icon "button" at bounding box center [596, 173] width 12 height 12
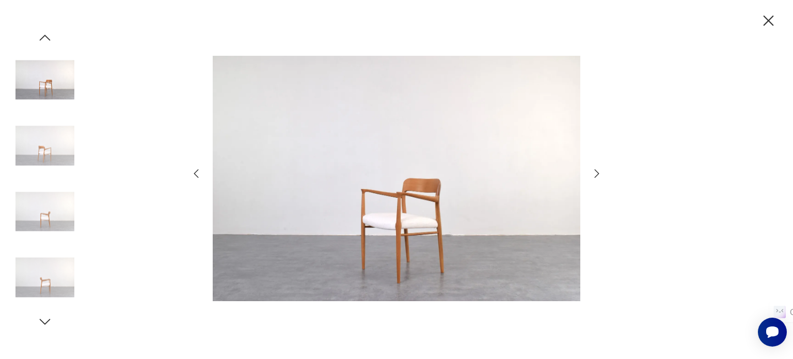
click at [599, 175] on icon "button" at bounding box center [596, 173] width 12 height 12
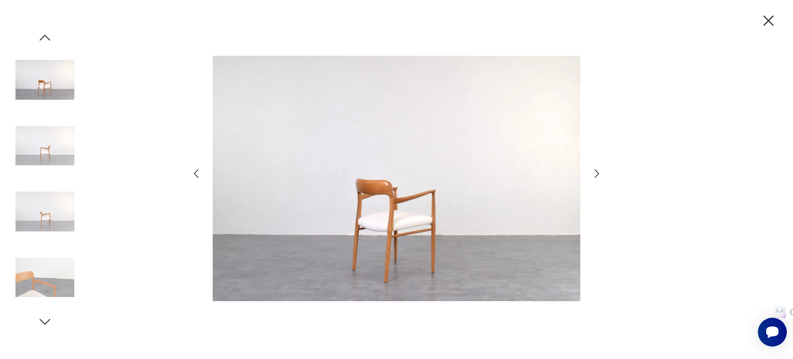
click at [599, 175] on icon "button" at bounding box center [596, 173] width 12 height 12
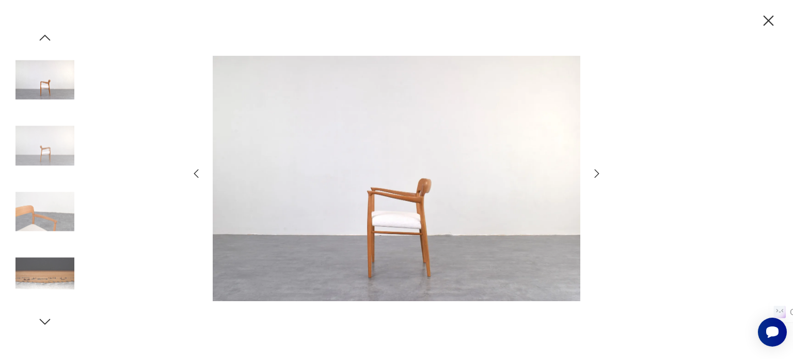
click at [599, 175] on icon "button" at bounding box center [596, 173] width 12 height 12
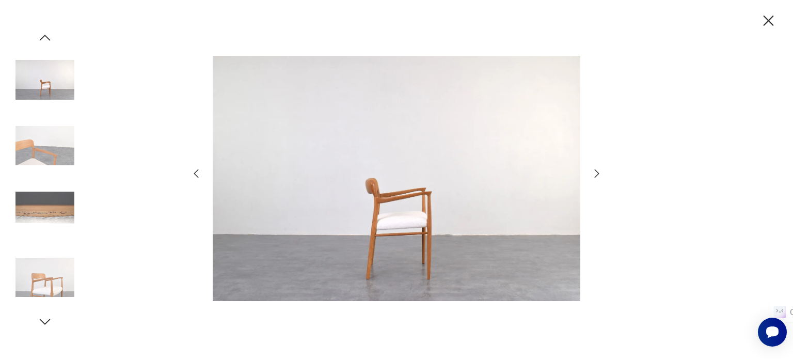
click at [599, 175] on icon "button" at bounding box center [596, 173] width 12 height 12
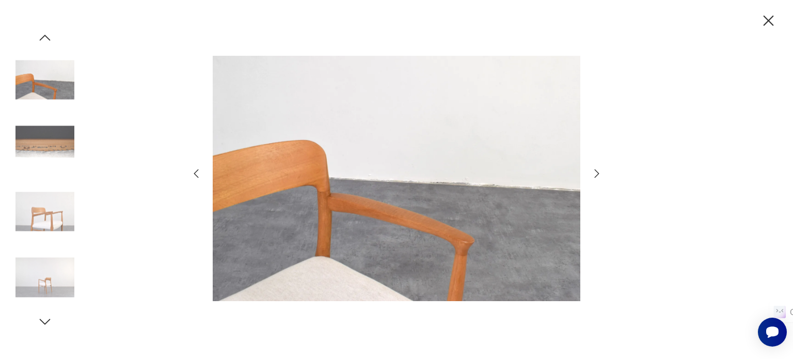
click at [599, 175] on icon "button" at bounding box center [596, 173] width 12 height 12
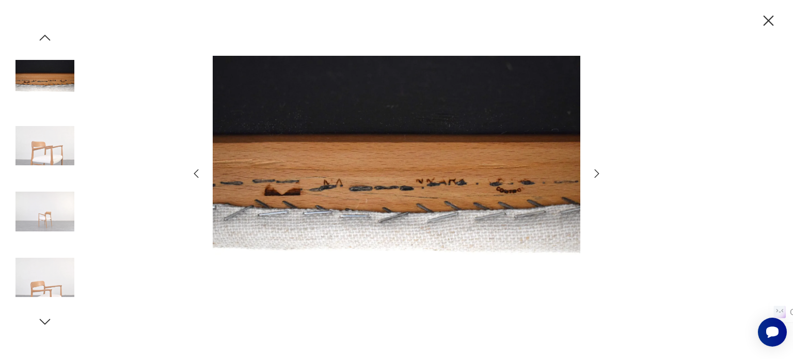
click at [599, 175] on icon "button" at bounding box center [596, 173] width 12 height 12
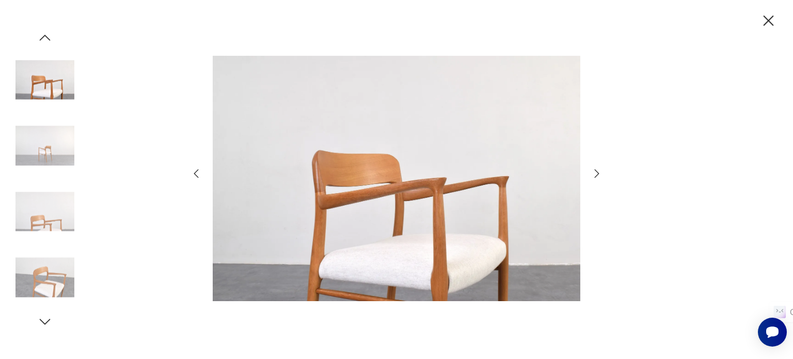
click at [599, 175] on icon "button" at bounding box center [596, 173] width 12 height 12
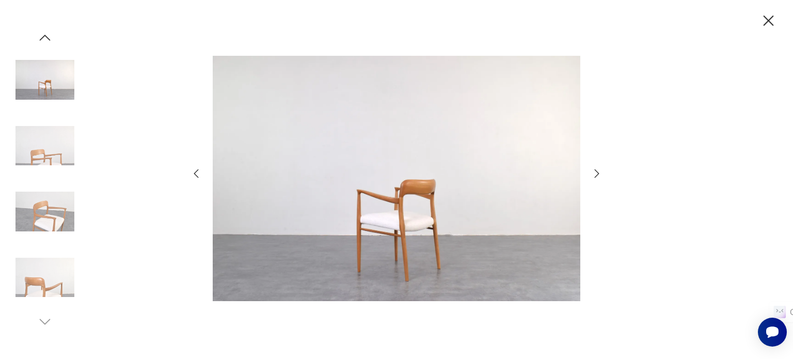
click at [599, 175] on icon "button" at bounding box center [596, 173] width 12 height 12
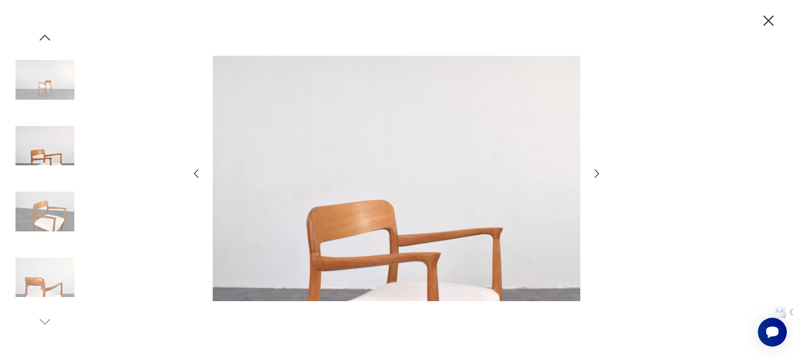
click at [599, 175] on icon "button" at bounding box center [596, 173] width 12 height 12
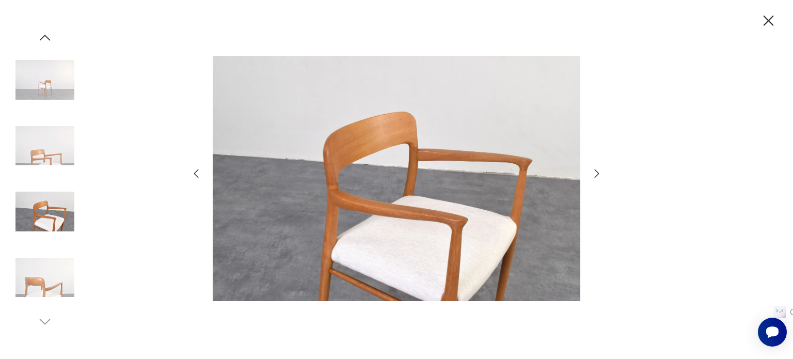
click at [599, 175] on icon "button" at bounding box center [596, 173] width 12 height 12
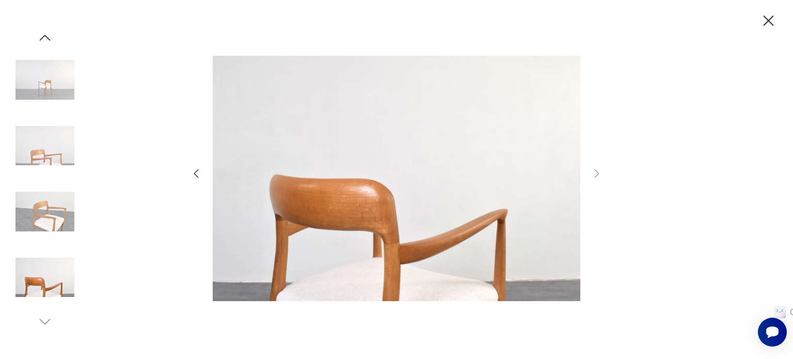
click at [770, 24] on icon "button" at bounding box center [768, 21] width 18 height 18
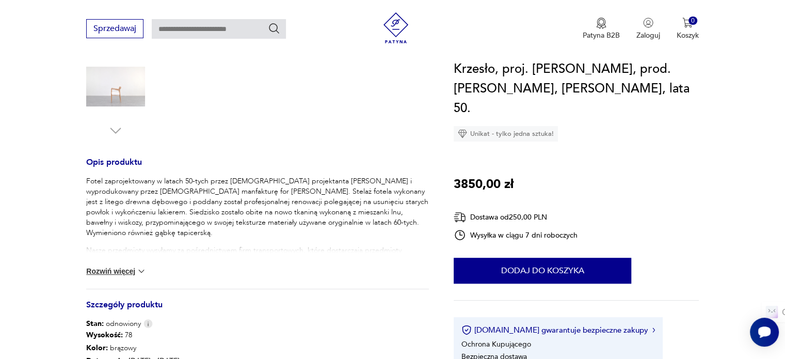
scroll to position [337, 0]
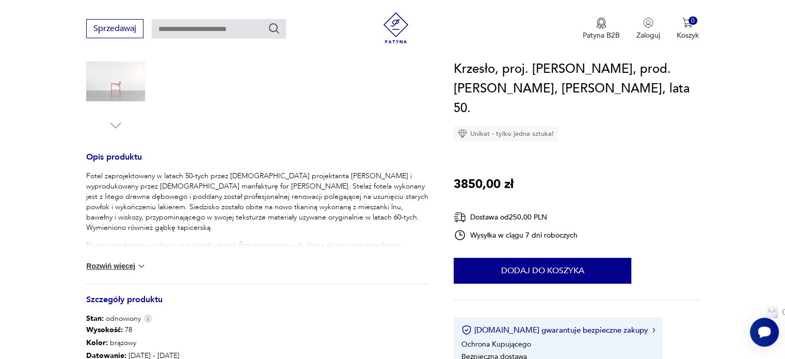
click at [139, 269] on img at bounding box center [141, 266] width 10 height 10
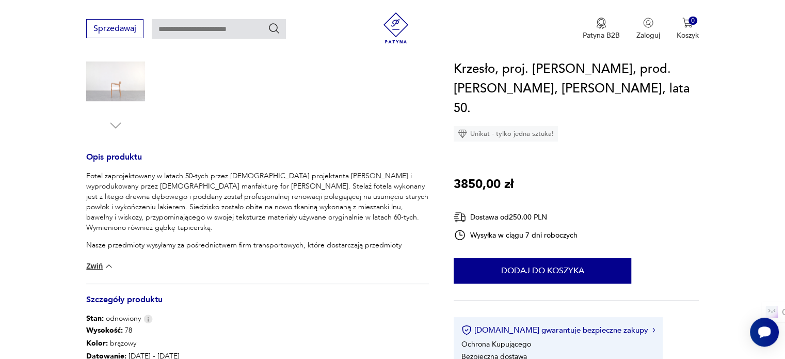
click at [139, 268] on div "Fotel zaprojektowany w latach 50-tych przez [DEMOGRAPHIC_DATA] projektanta [PER…" at bounding box center [257, 227] width 343 height 113
click at [114, 264] on div "Fotel zaprojektowany w latach 50-tych przez [DEMOGRAPHIC_DATA] projektanta [PER…" at bounding box center [257, 227] width 343 height 113
click at [104, 264] on img at bounding box center [109, 266] width 10 height 10
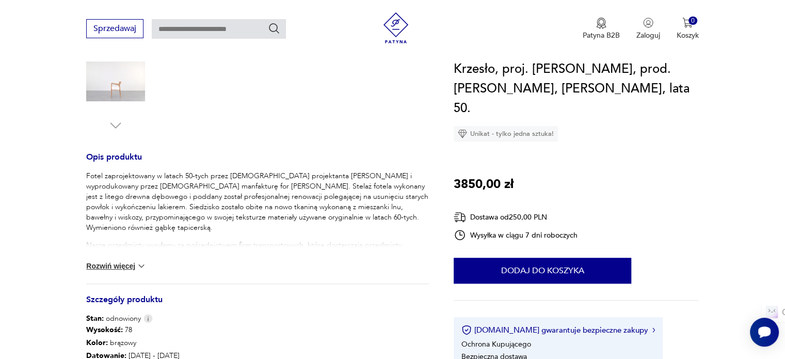
click at [125, 264] on button "Rozwiń więcej" at bounding box center [116, 266] width 60 height 10
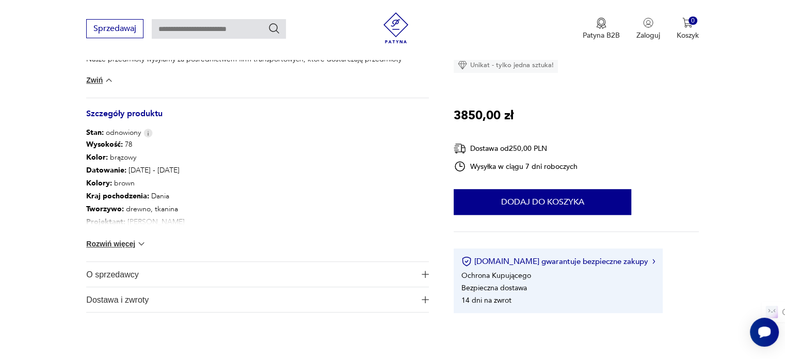
scroll to position [541, 0]
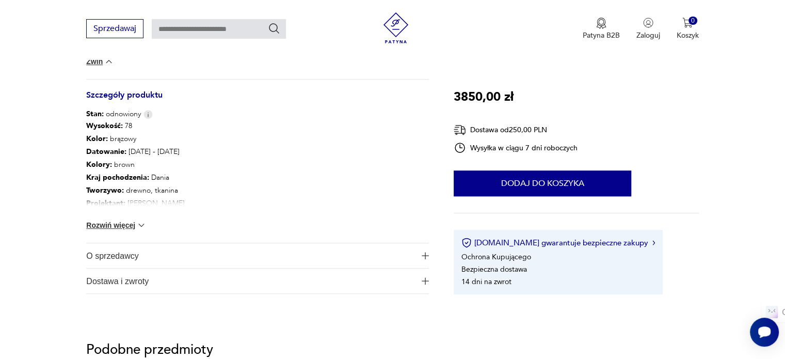
click at [134, 222] on button "Rozwiń więcej" at bounding box center [116, 225] width 60 height 10
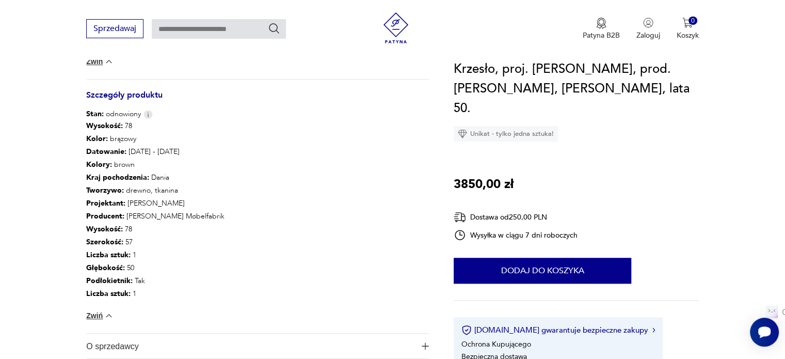
scroll to position [0, 0]
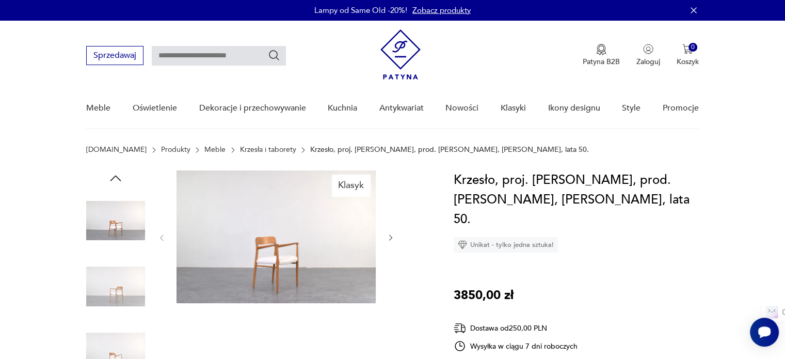
click at [257, 245] on img at bounding box center [276, 236] width 199 height 133
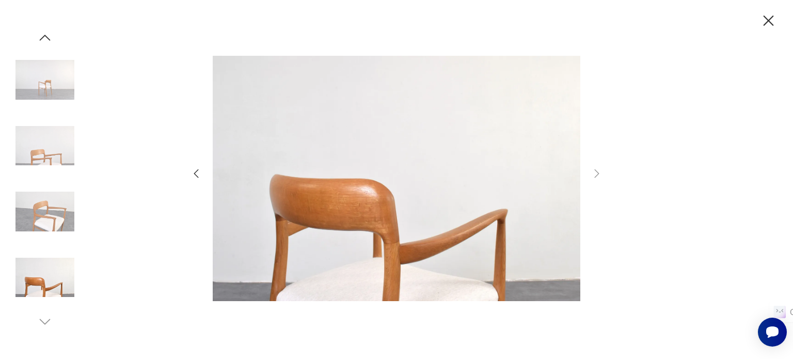
click at [48, 87] on img at bounding box center [44, 80] width 59 height 59
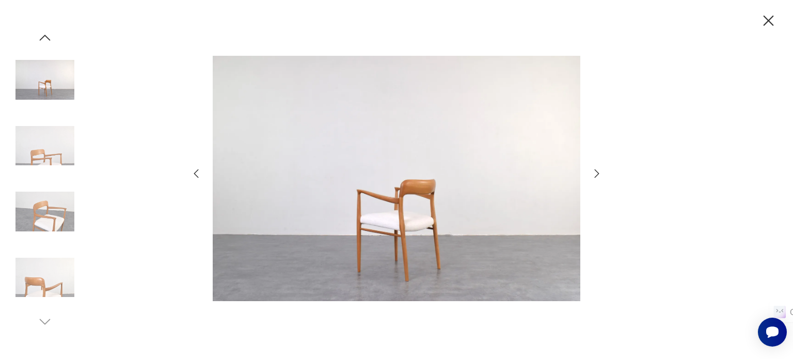
click at [594, 171] on icon "button" at bounding box center [596, 173] width 12 height 12
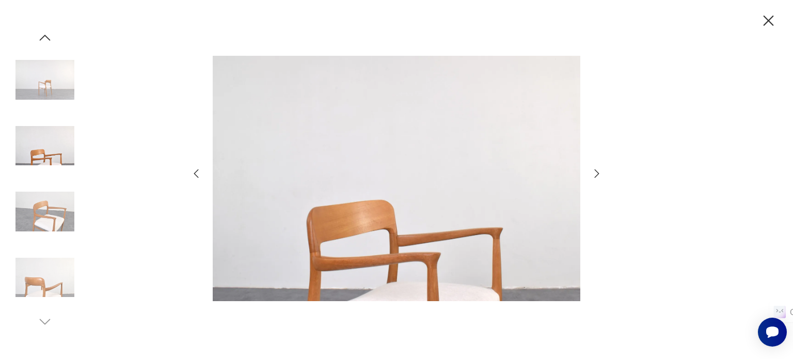
click at [594, 171] on icon "button" at bounding box center [596, 173] width 12 height 12
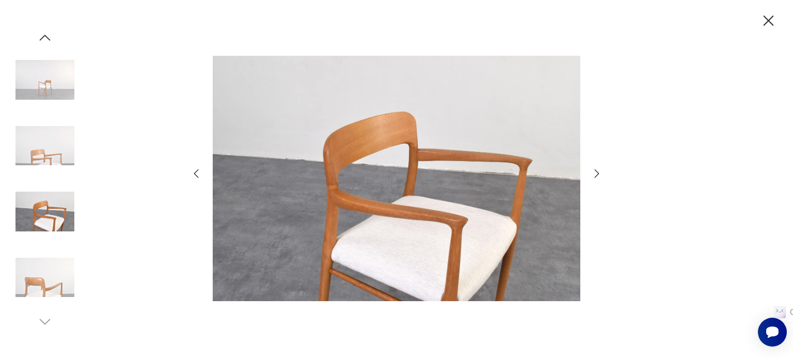
click at [594, 171] on icon "button" at bounding box center [596, 173] width 12 height 12
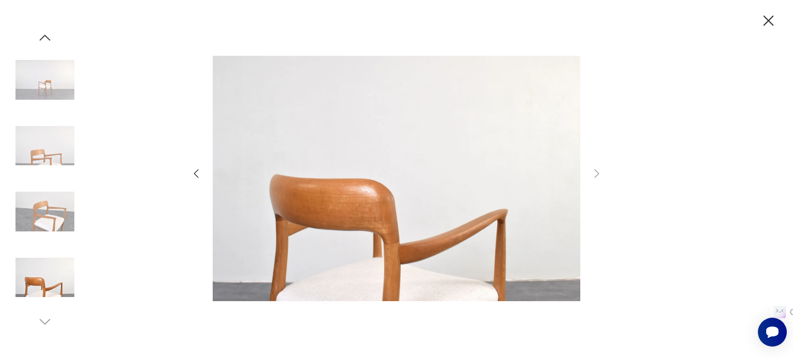
click at [193, 169] on icon "button" at bounding box center [196, 173] width 12 height 12
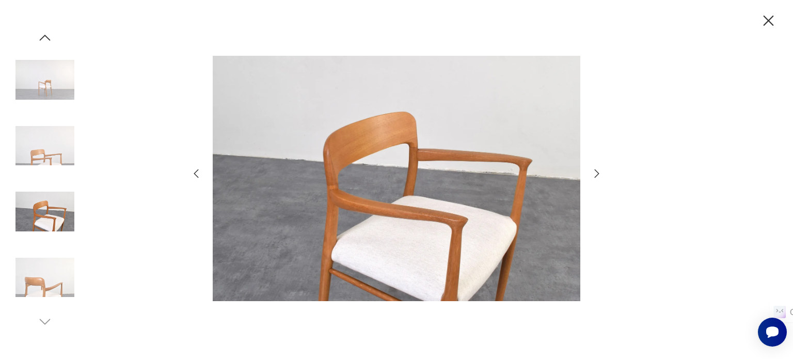
click at [47, 36] on icon "button" at bounding box center [44, 37] width 15 height 15
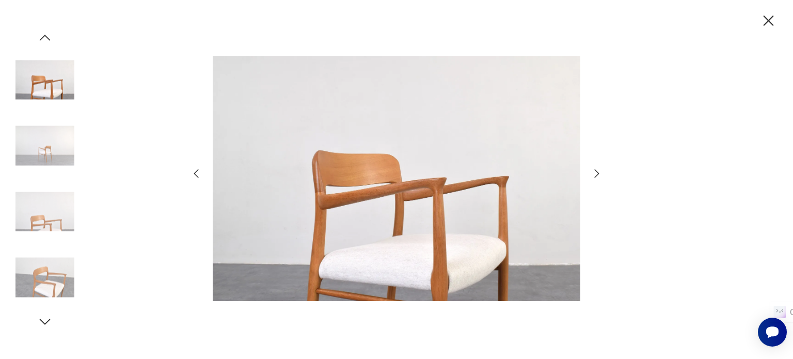
click at [39, 73] on img at bounding box center [44, 80] width 59 height 59
click at [43, 33] on icon "button" at bounding box center [44, 37] width 15 height 15
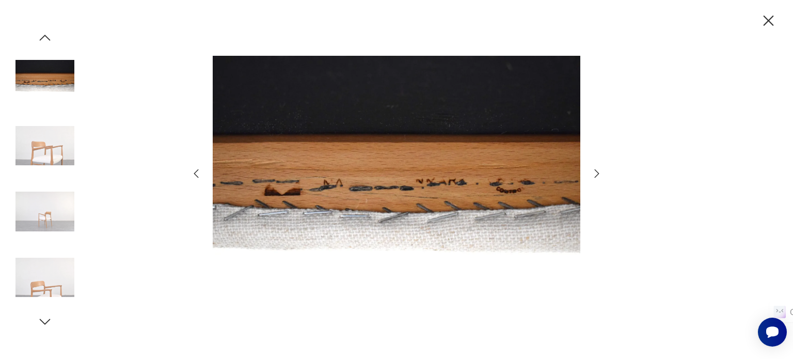
click at [43, 33] on icon "button" at bounding box center [44, 37] width 15 height 15
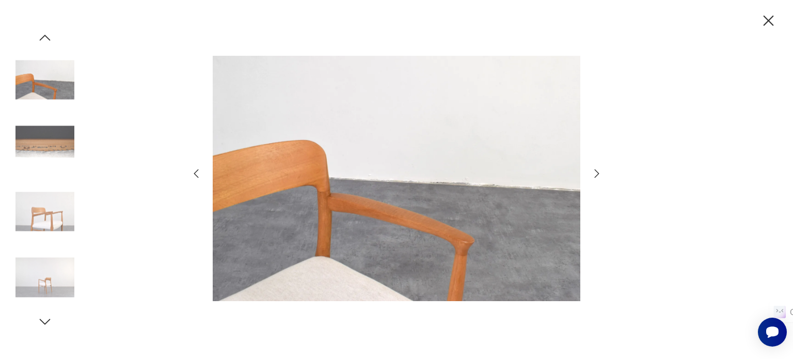
click at [43, 33] on icon "button" at bounding box center [44, 37] width 15 height 15
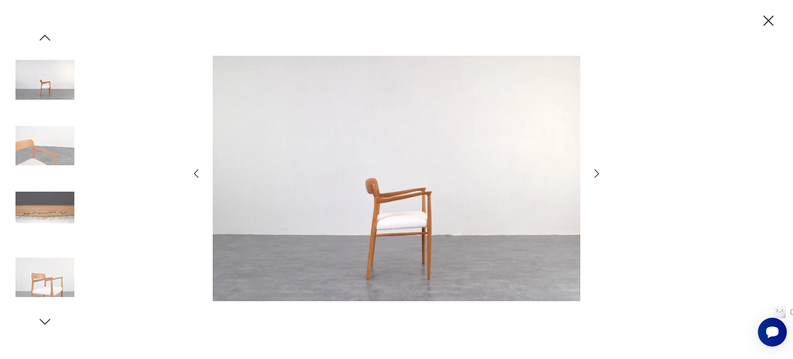
click at [43, 33] on icon "button" at bounding box center [44, 37] width 15 height 15
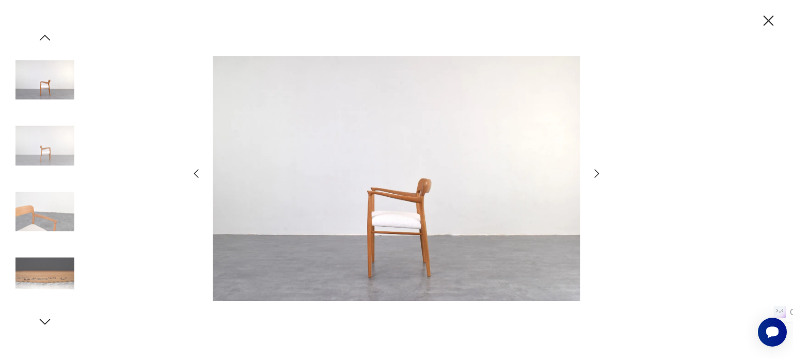
click at [43, 33] on icon "button" at bounding box center [44, 37] width 15 height 15
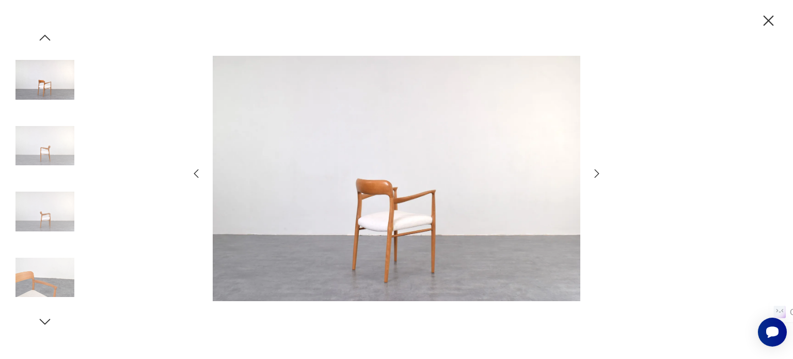
click at [43, 33] on icon "button" at bounding box center [44, 37] width 15 height 15
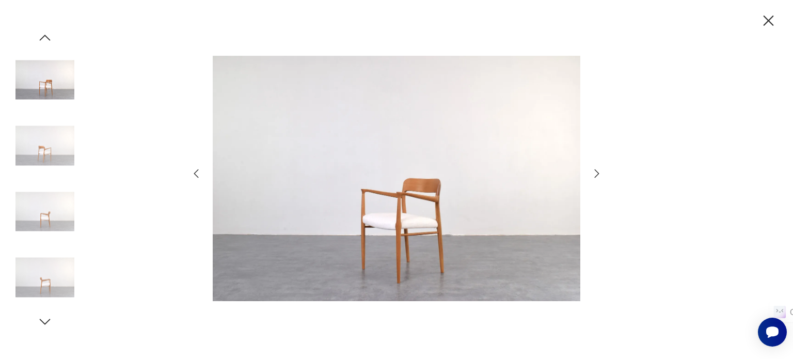
click at [43, 33] on icon "button" at bounding box center [44, 37] width 15 height 15
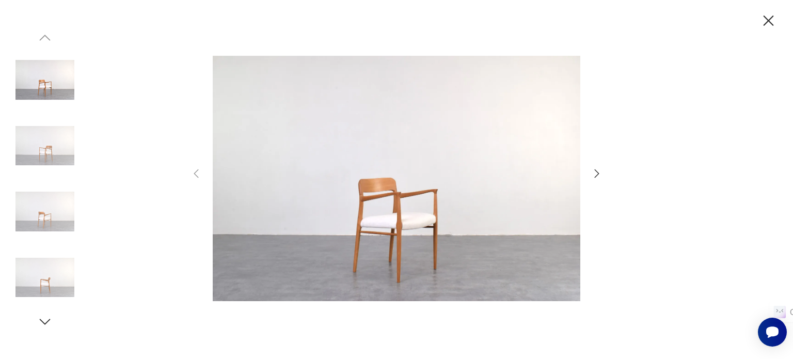
click at [431, 192] on img at bounding box center [396, 178] width 367 height 287
click at [772, 18] on icon "button" at bounding box center [768, 21] width 18 height 18
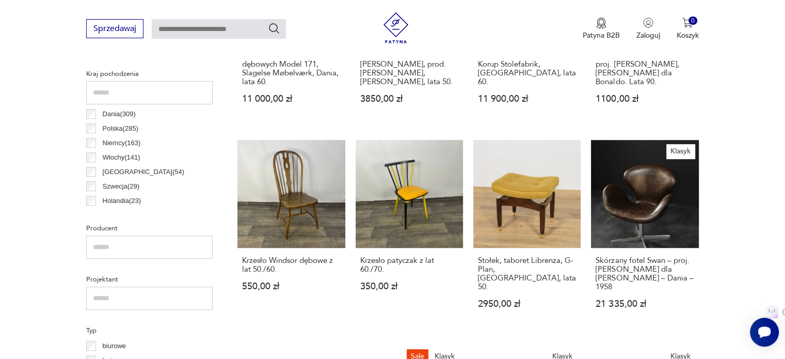
scroll to position [572, 0]
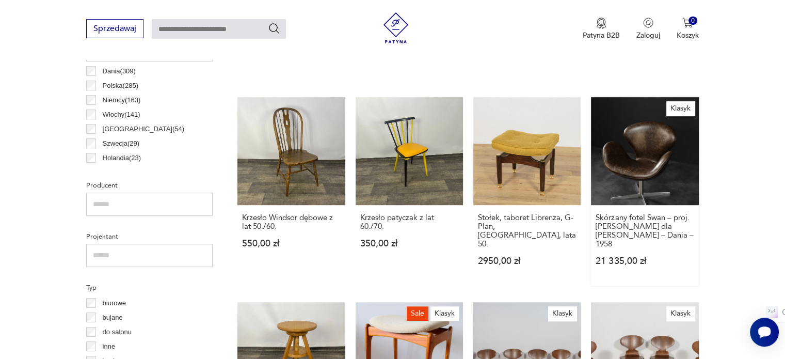
click at [647, 158] on link "Klasyk Skórzany fotel Swan – proj. [PERSON_NAME] dla [PERSON_NAME] – Dania – 19…" at bounding box center [644, 191] width 107 height 188
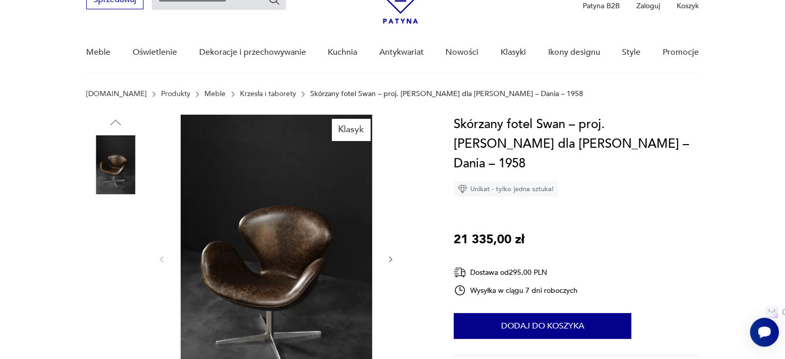
scroll to position [108, 0]
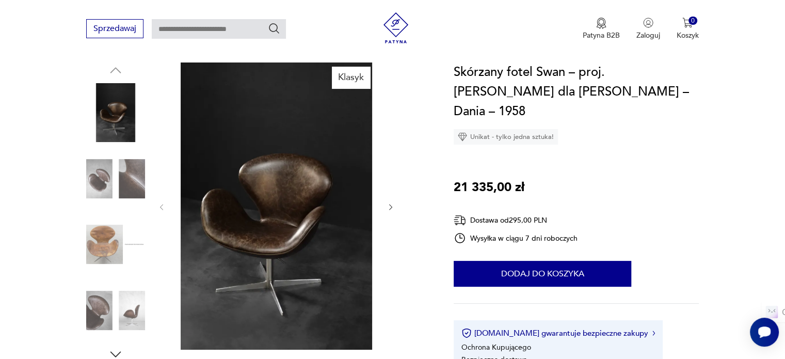
click at [388, 204] on icon "button" at bounding box center [391, 207] width 9 height 9
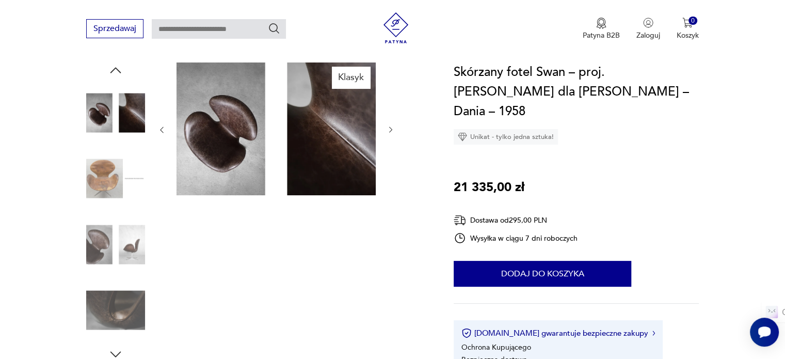
click at [388, 126] on icon "button" at bounding box center [391, 129] width 9 height 9
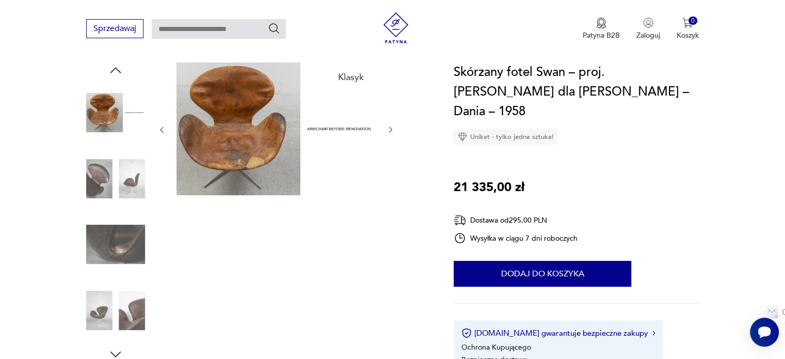
click at [388, 126] on icon "button" at bounding box center [391, 129] width 9 height 9
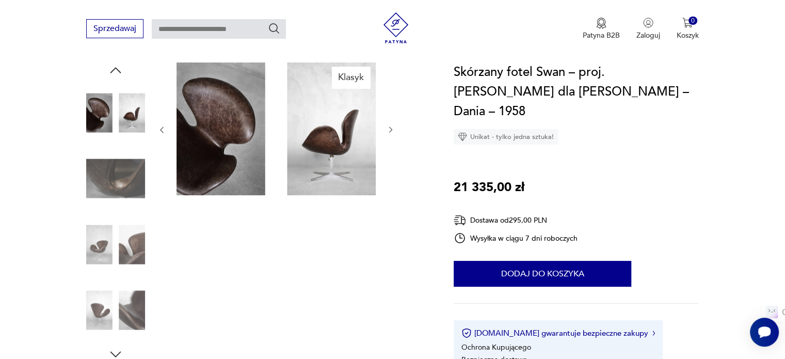
click at [388, 126] on icon "button" at bounding box center [391, 129] width 9 height 9
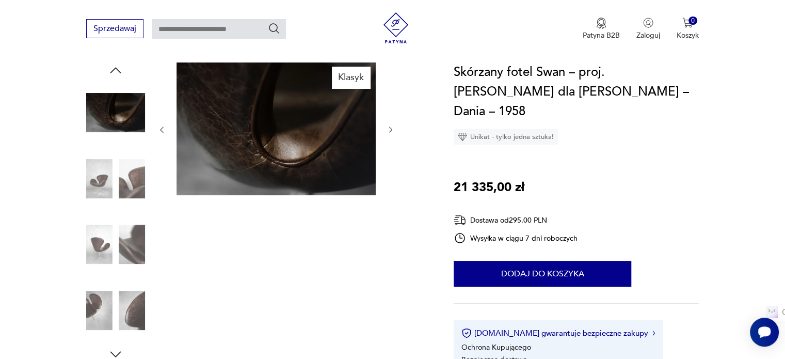
click at [388, 126] on icon "button" at bounding box center [391, 129] width 9 height 9
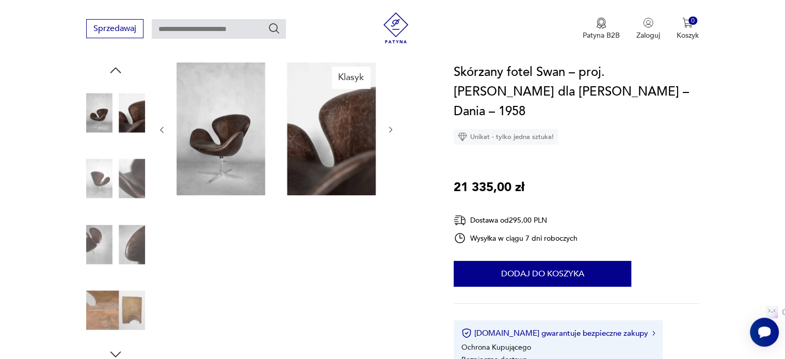
click at [388, 126] on icon "button" at bounding box center [391, 129] width 9 height 9
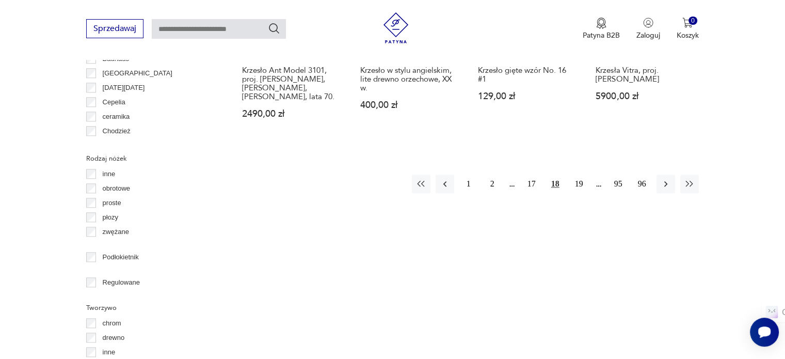
scroll to position [1187, 0]
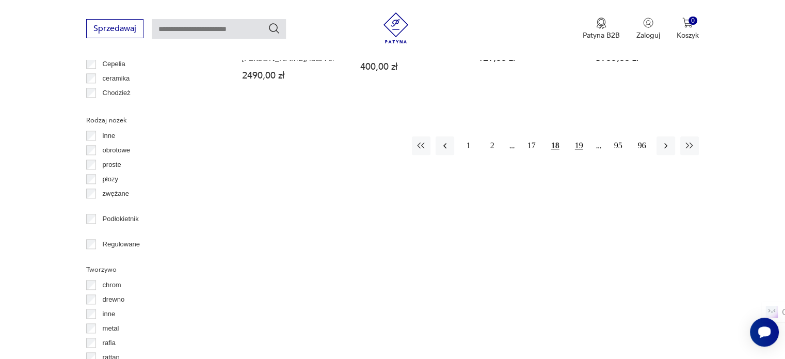
click at [580, 136] on button "19" at bounding box center [579, 145] width 19 height 19
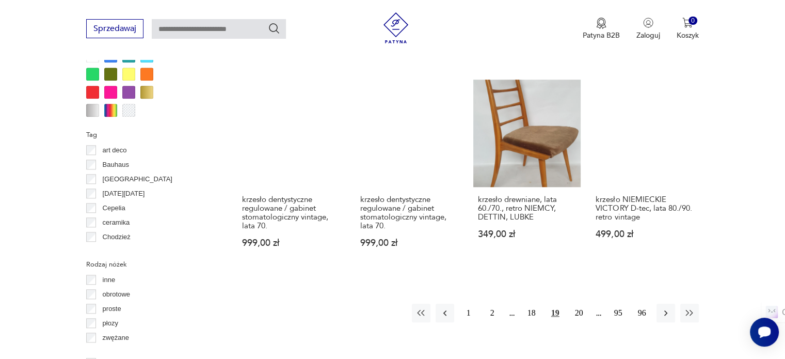
scroll to position [1045, 0]
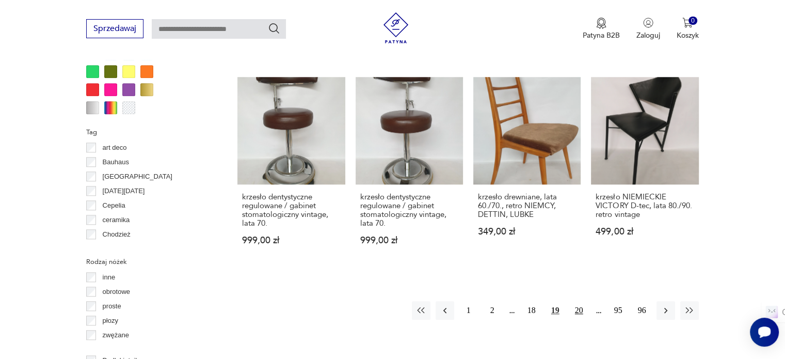
click at [583, 301] on button "20" at bounding box center [579, 310] width 19 height 19
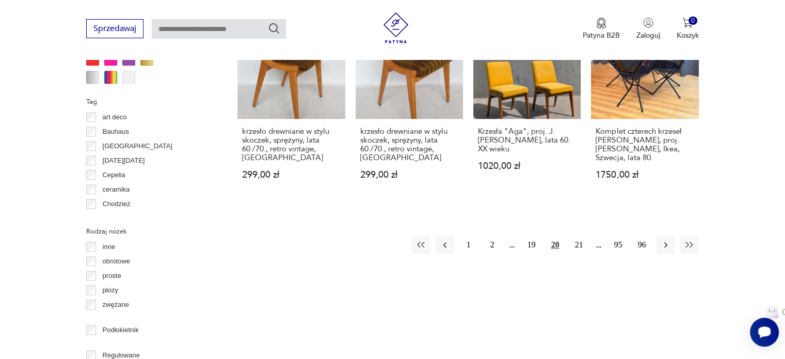
scroll to position [1085, 0]
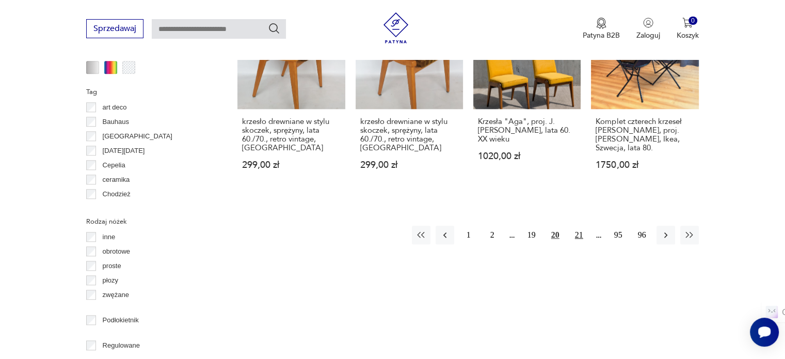
click at [581, 226] on button "21" at bounding box center [579, 235] width 19 height 19
